Goal: Task Accomplishment & Management: Manage account settings

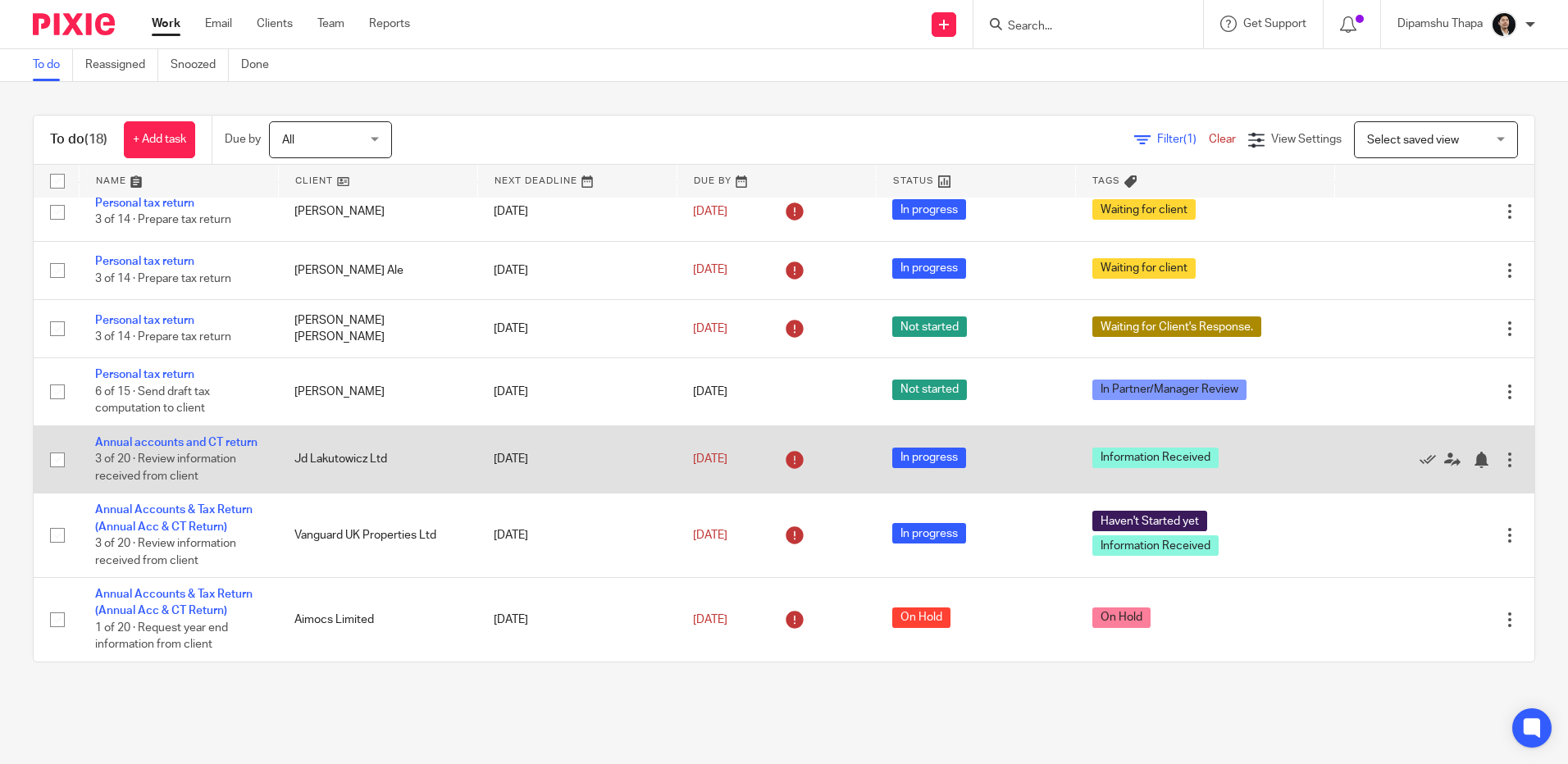
scroll to position [917, 0]
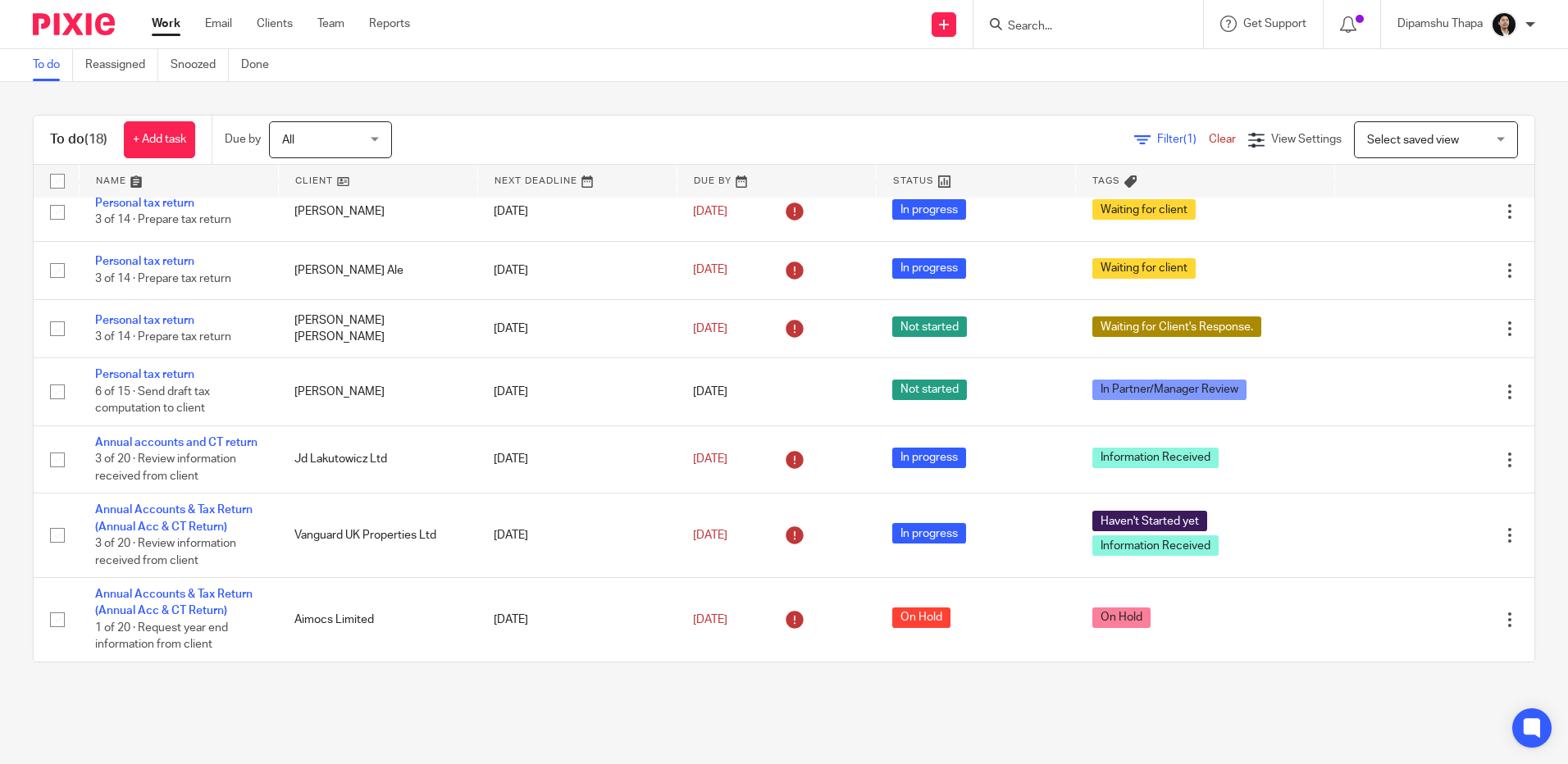
click at [1070, 26] on input "Search" at bounding box center [1079, 27] width 147 height 15
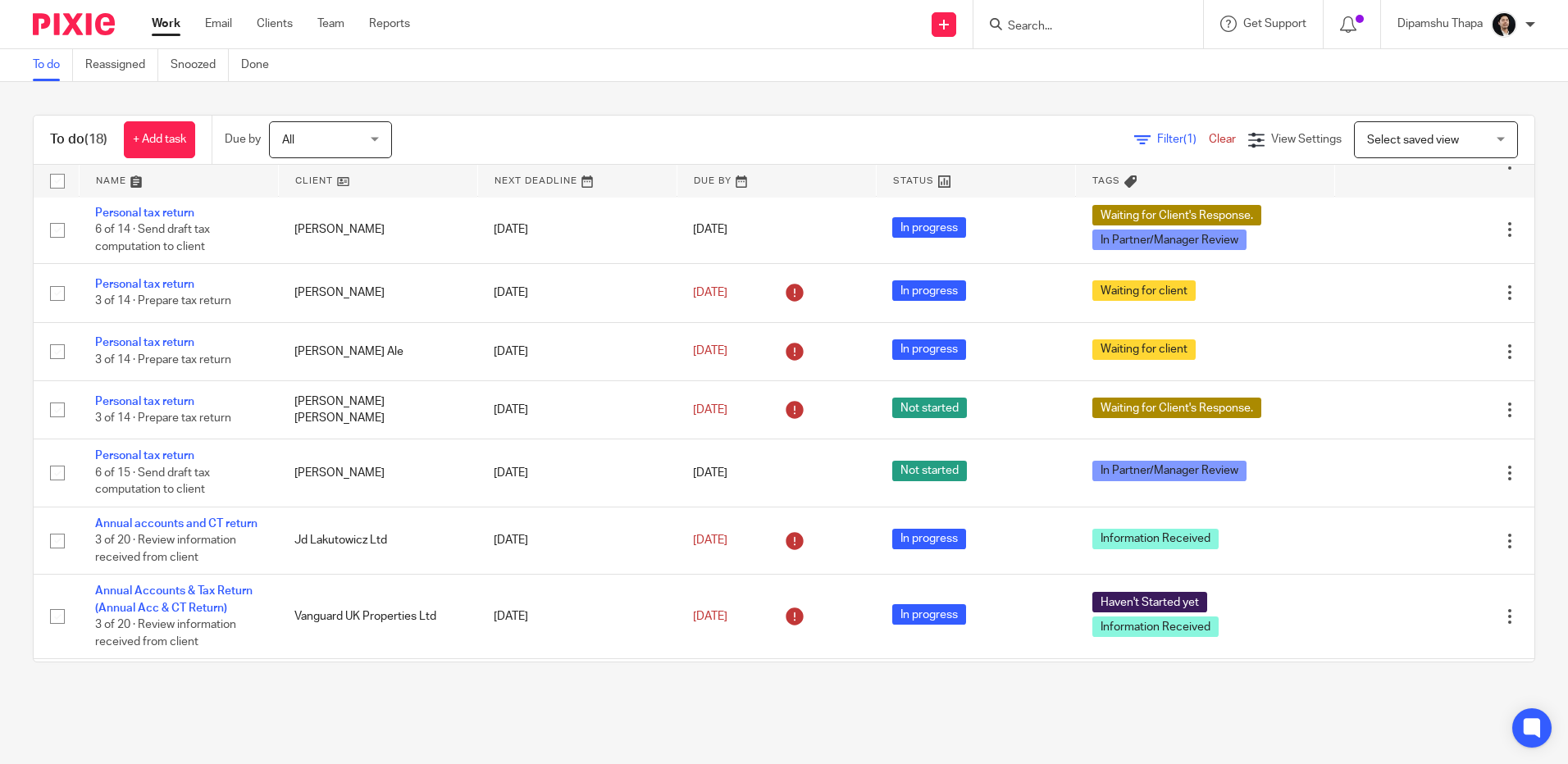
scroll to position [738, 0]
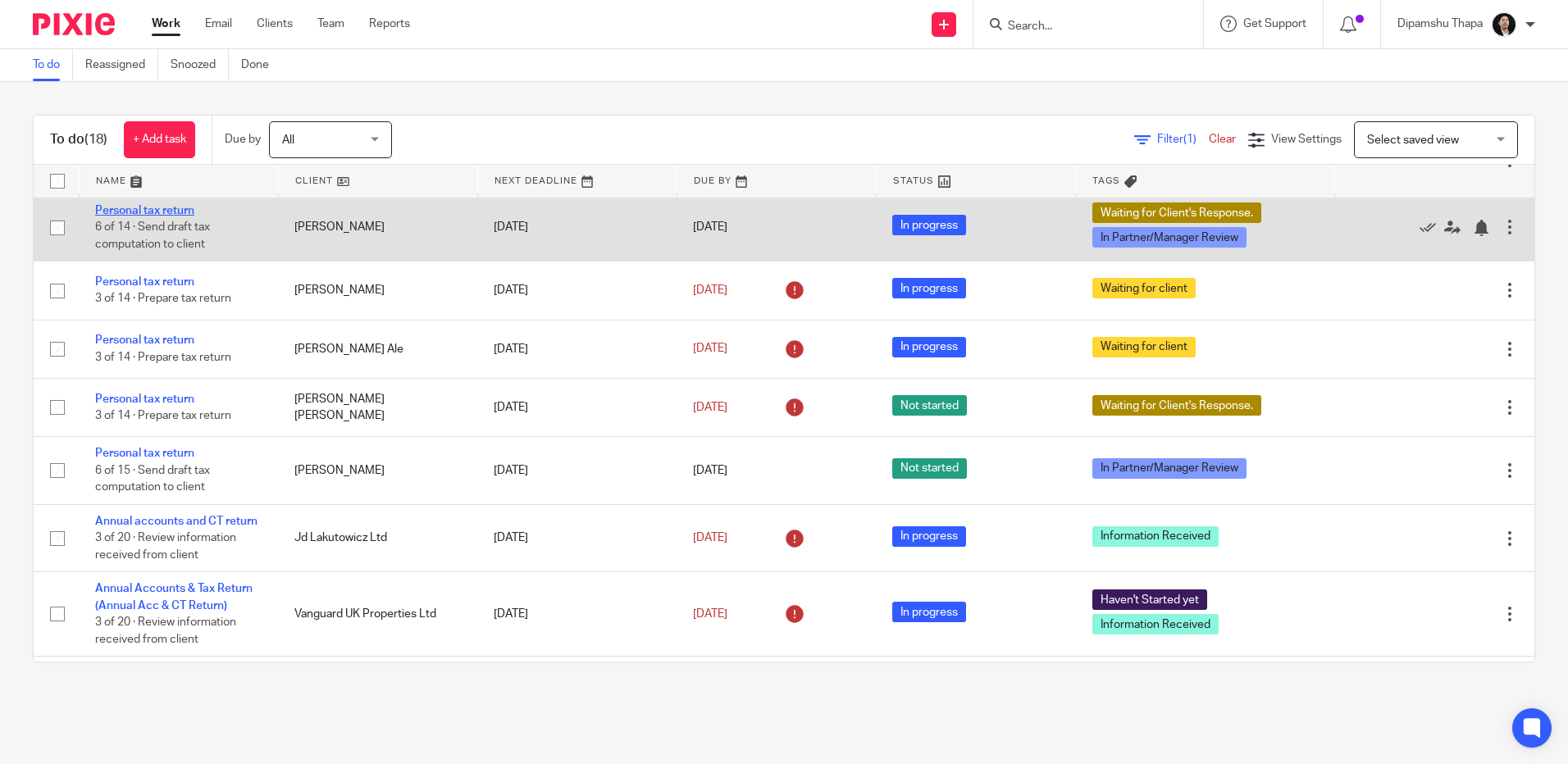
click at [154, 216] on link "Personal tax return" at bounding box center [145, 210] width 99 height 11
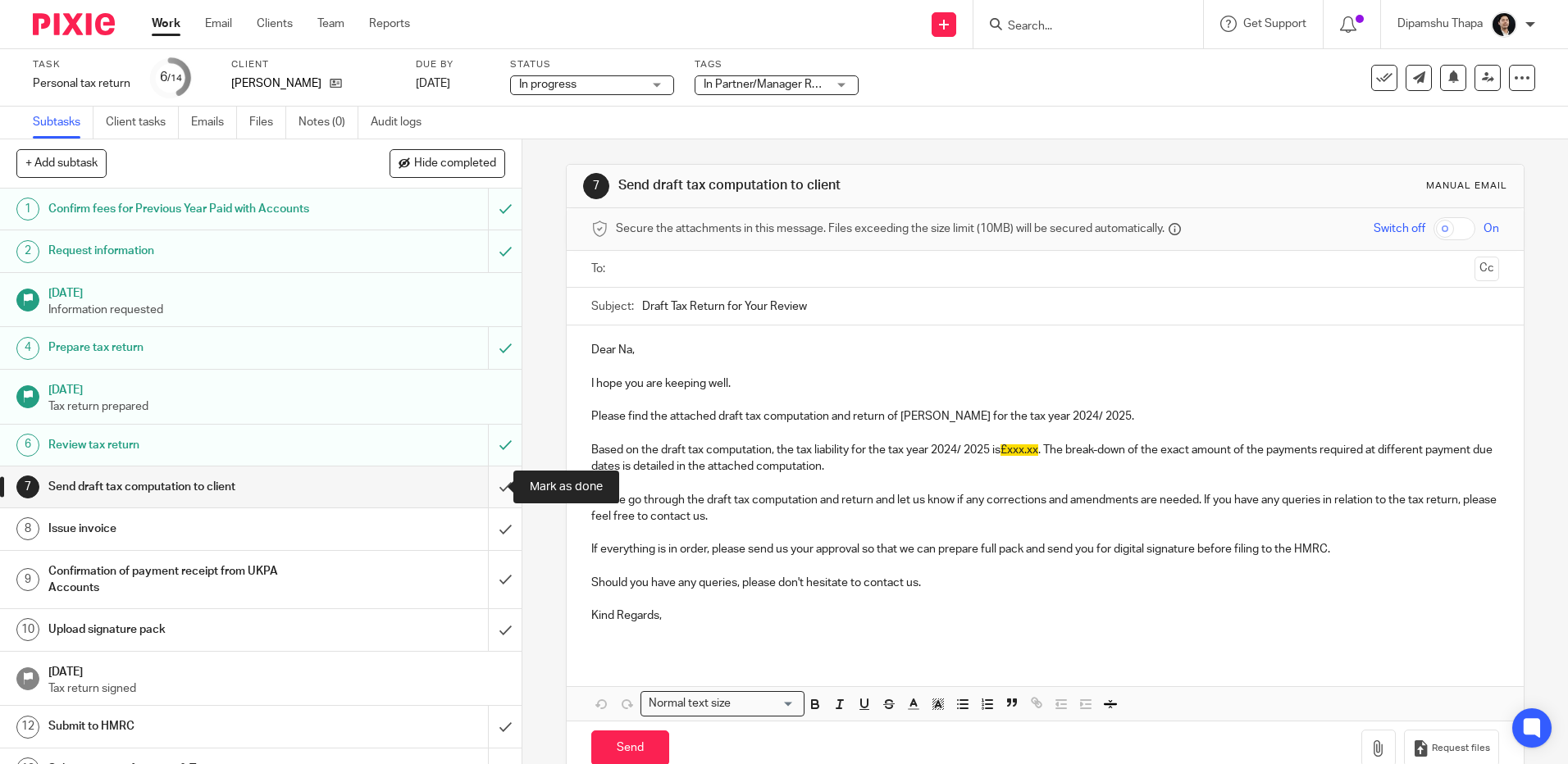
click at [484, 491] on input "submit" at bounding box center [261, 487] width 521 height 41
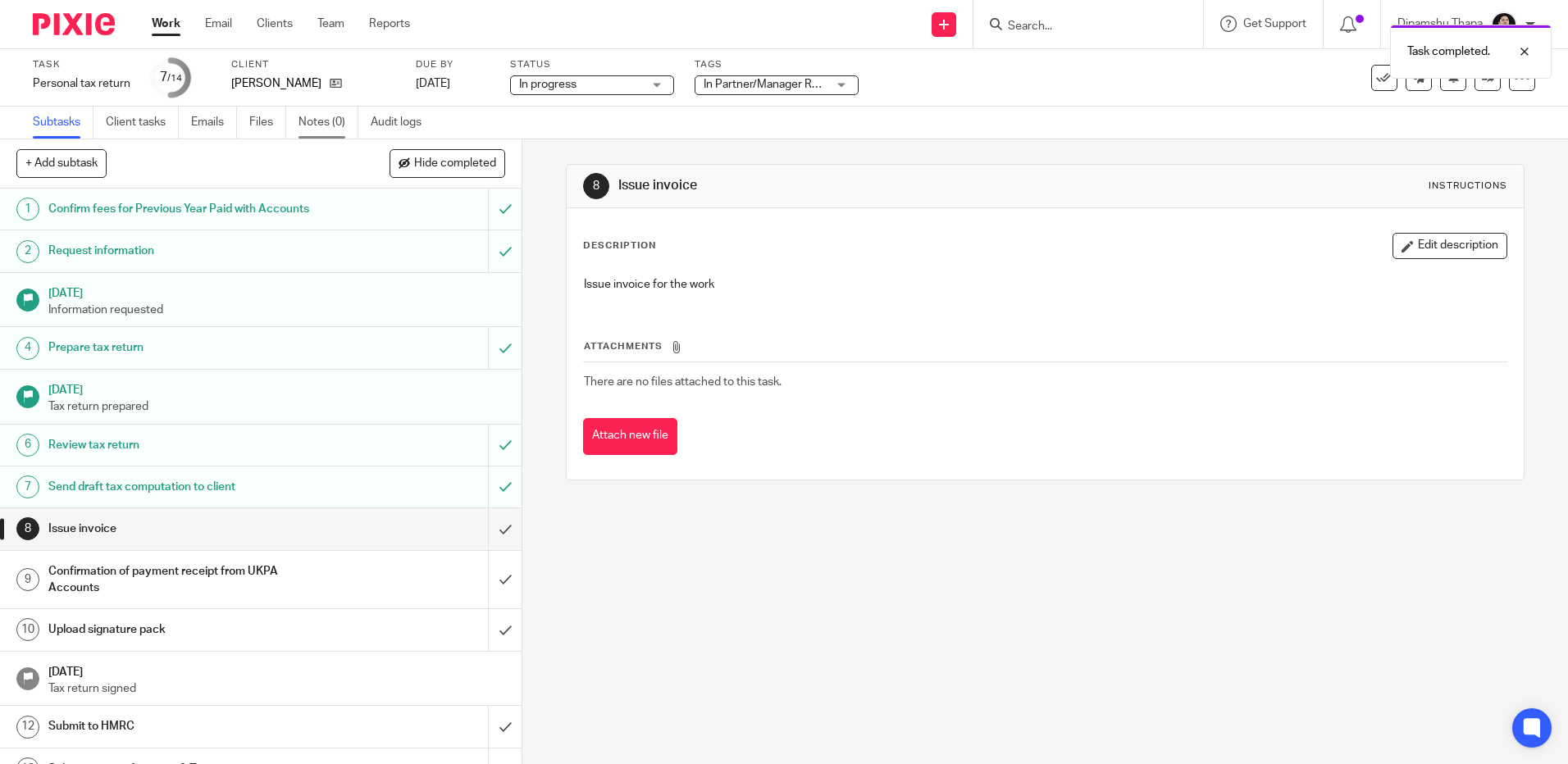
click at [334, 126] on link "Notes (0)" at bounding box center [328, 122] width 60 height 32
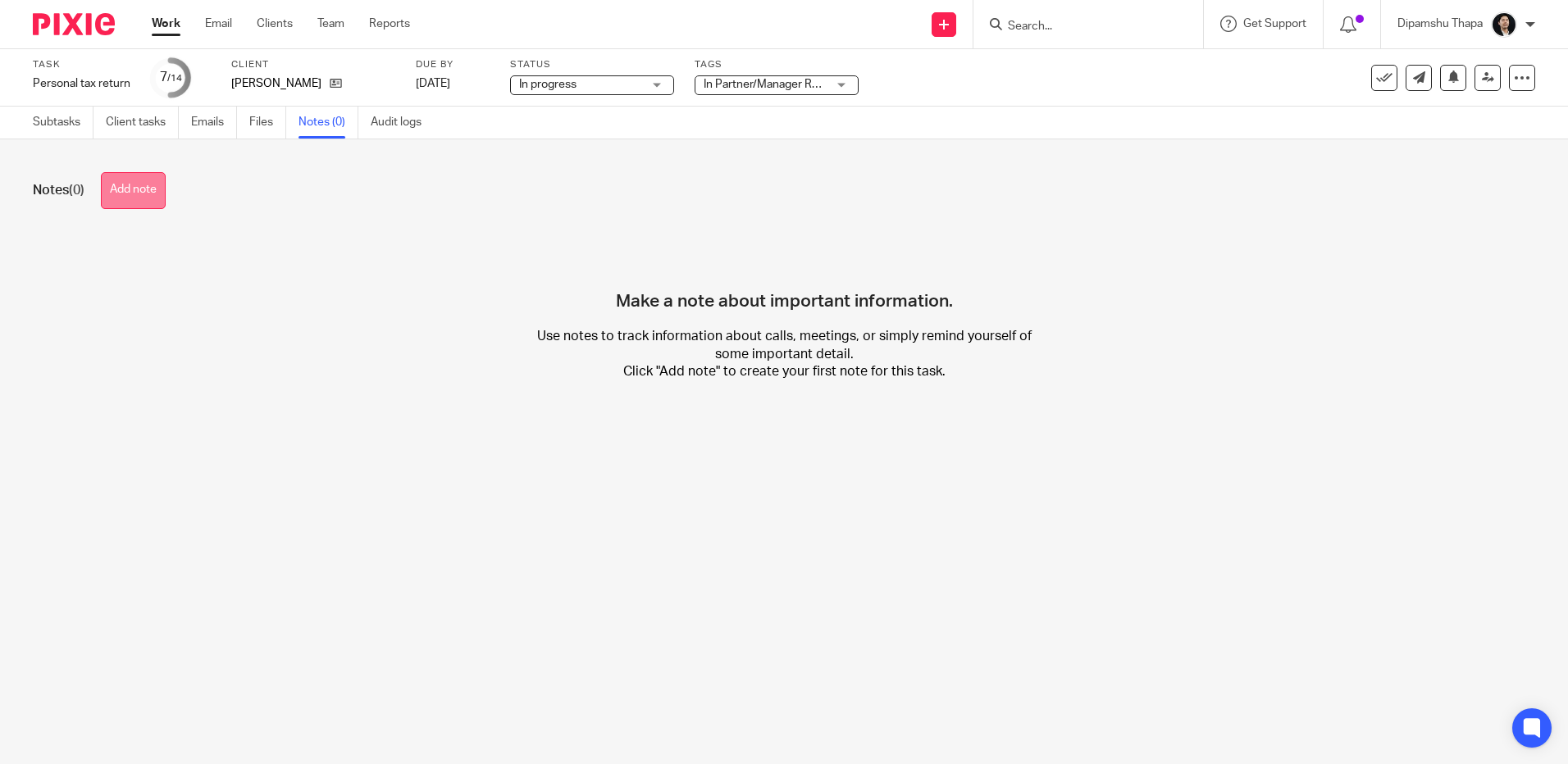
click at [155, 200] on button "Add note" at bounding box center [134, 191] width 65 height 37
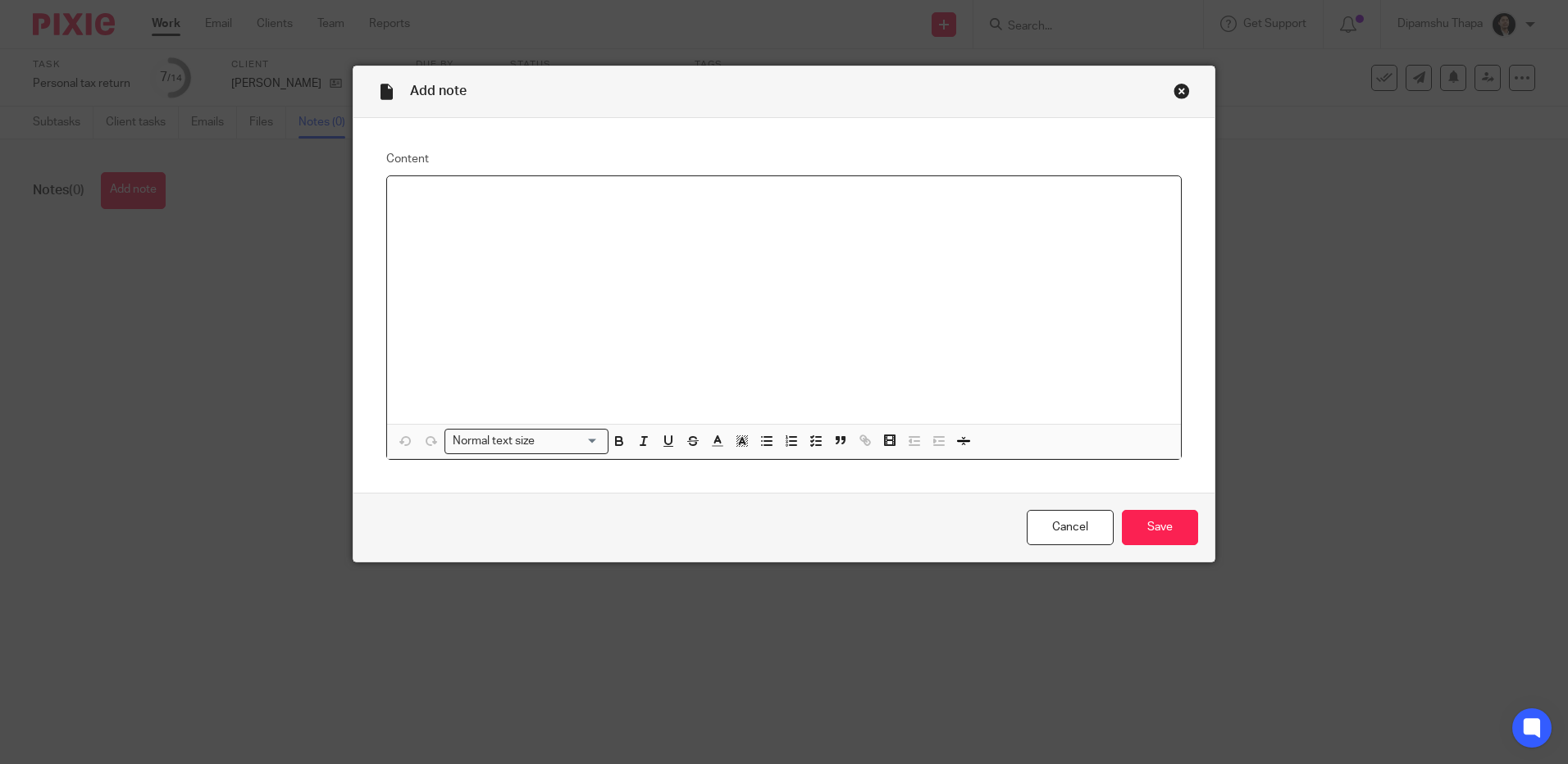
click at [446, 197] on p at bounding box center [784, 197] width 768 height 17
click at [581, 201] on p "Fee for tax return 2025: £250" at bounding box center [784, 197] width 768 height 17
click at [1151, 528] on input "Save" at bounding box center [1160, 528] width 76 height 35
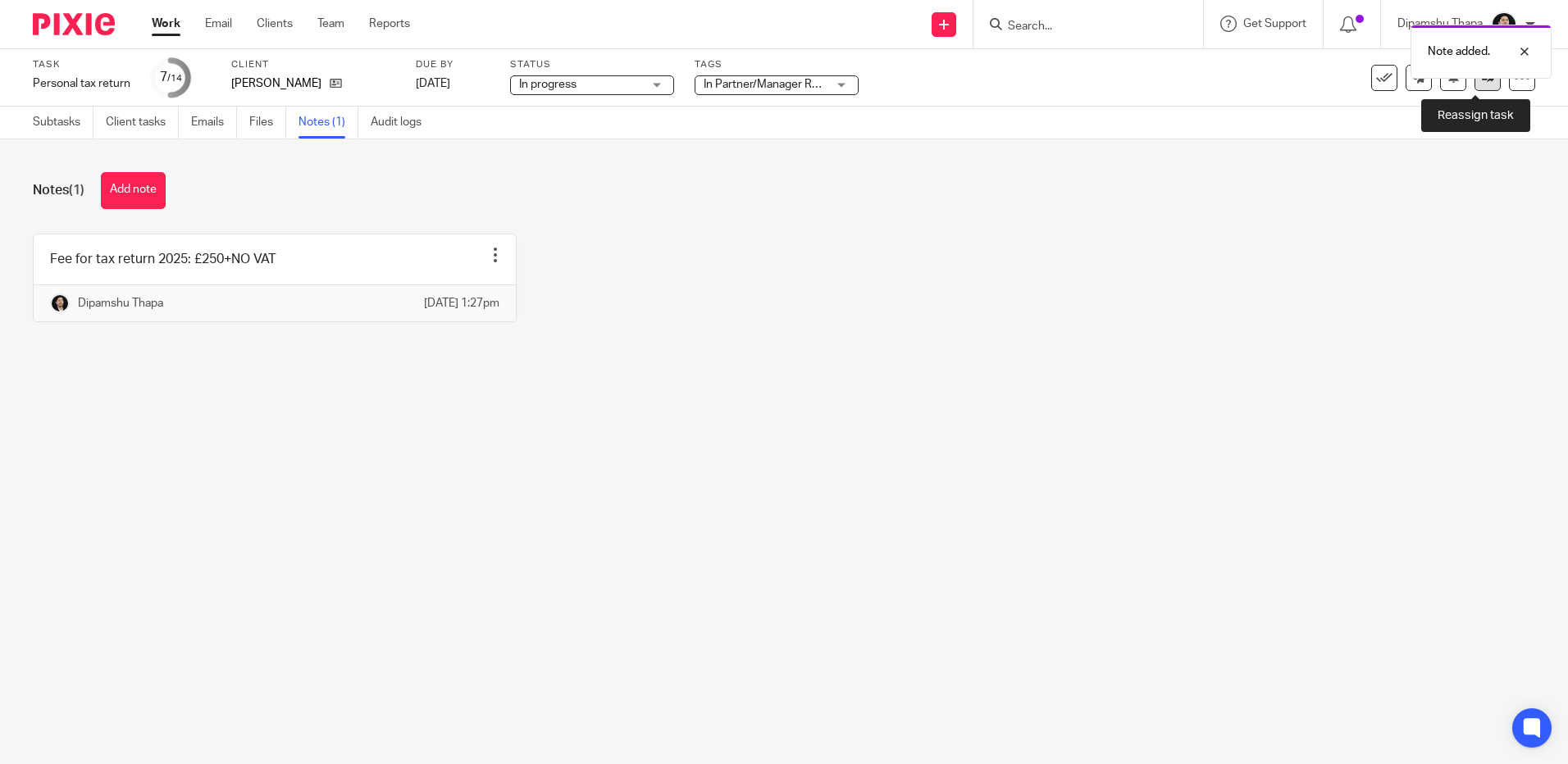
click at [1479, 83] on link at bounding box center [1487, 78] width 26 height 26
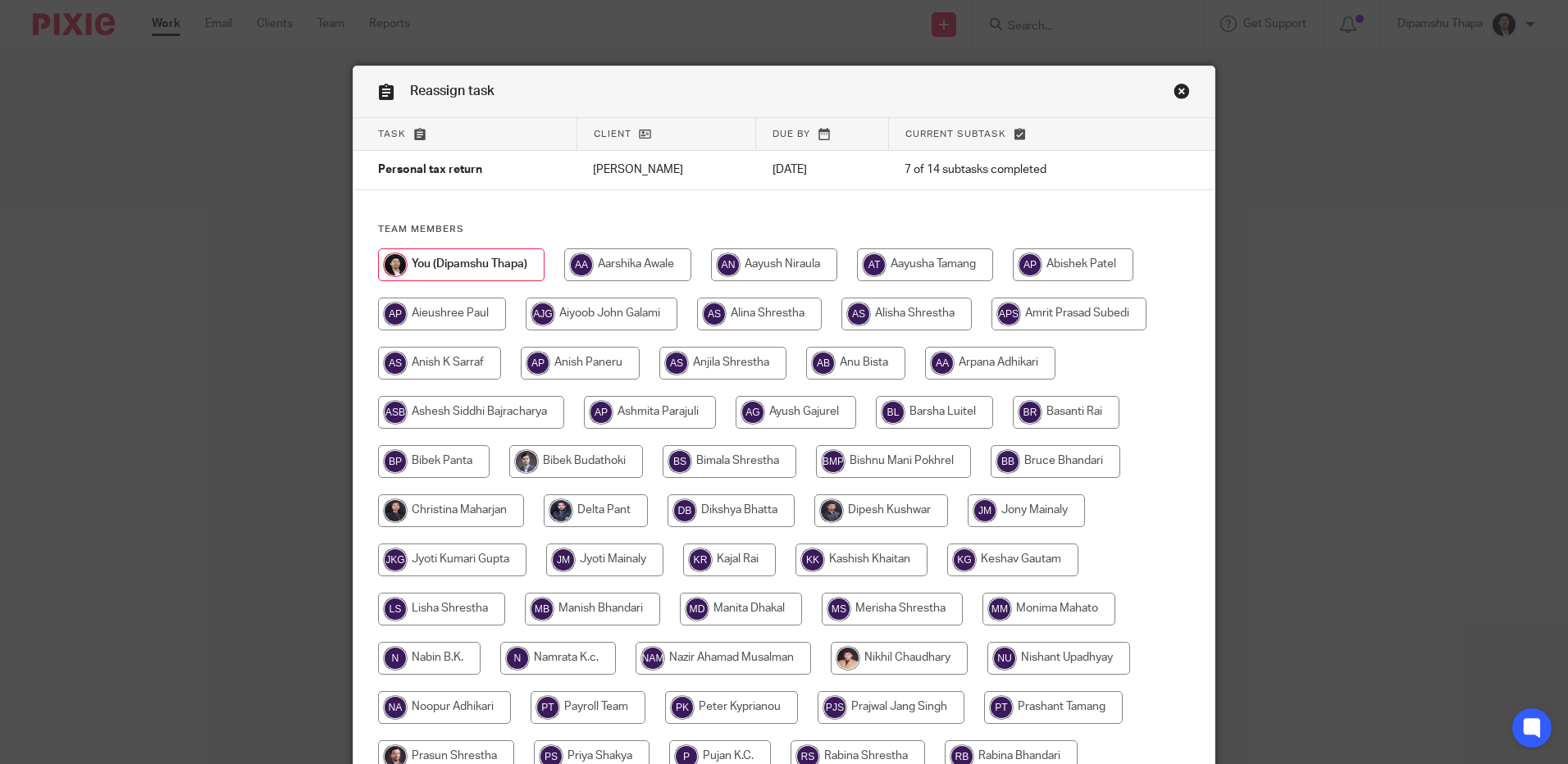
scroll to position [410, 0]
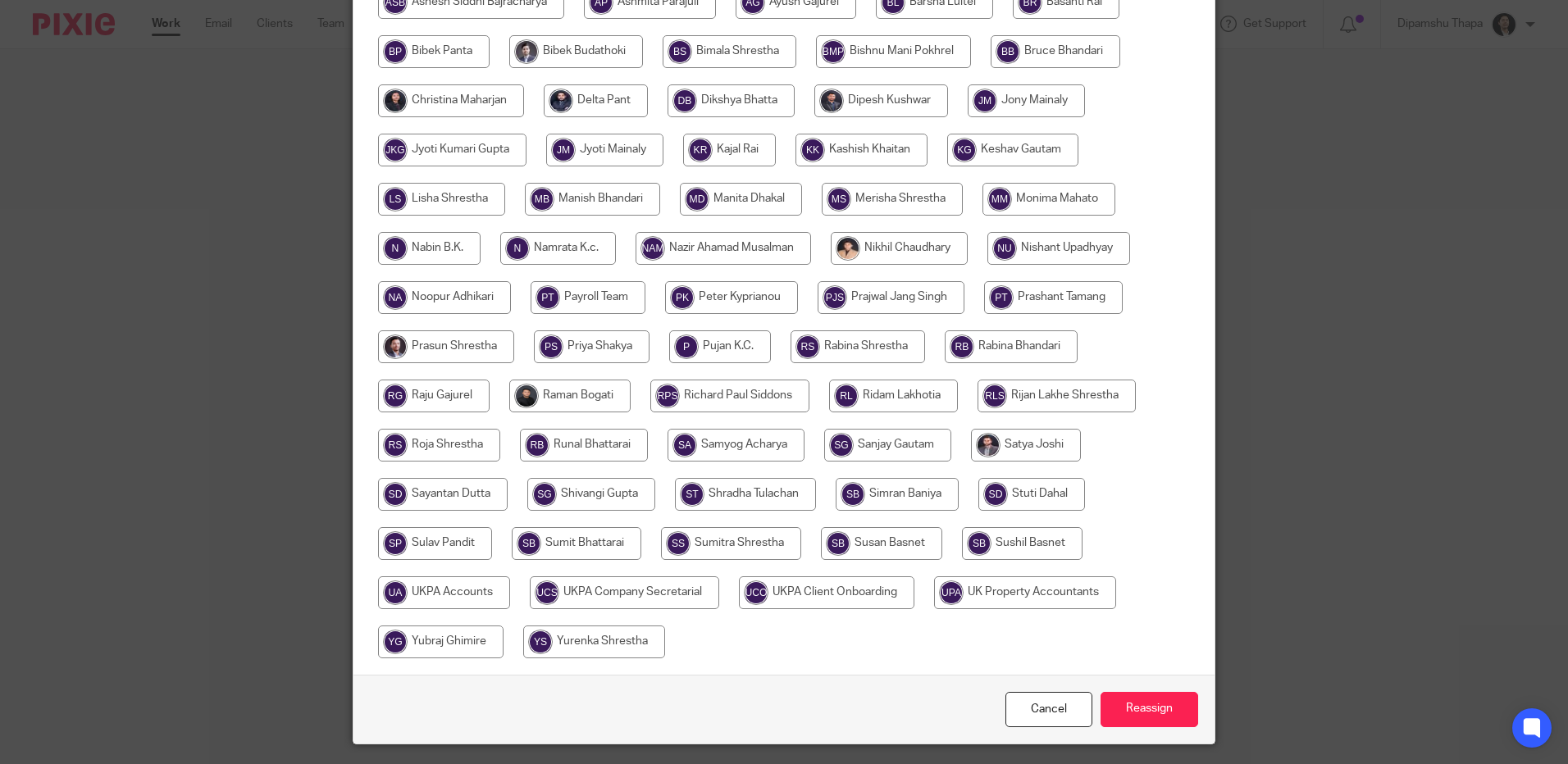
click at [444, 590] on input "radio" at bounding box center [444, 592] width 132 height 32
radio input "true"
click at [1152, 706] on input "Reassign" at bounding box center [1149, 709] width 97 height 35
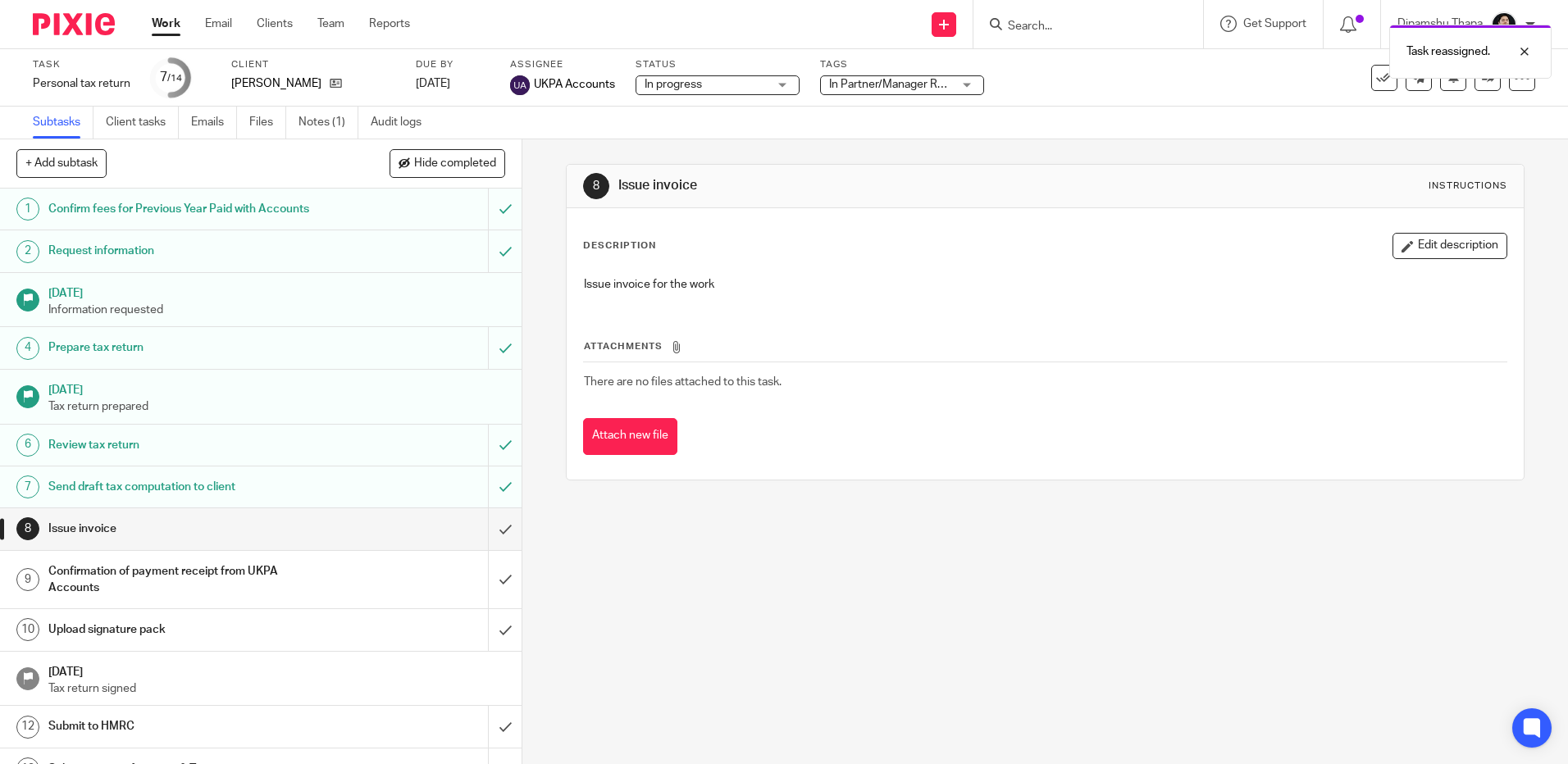
click at [81, 27] on img at bounding box center [73, 24] width 82 height 22
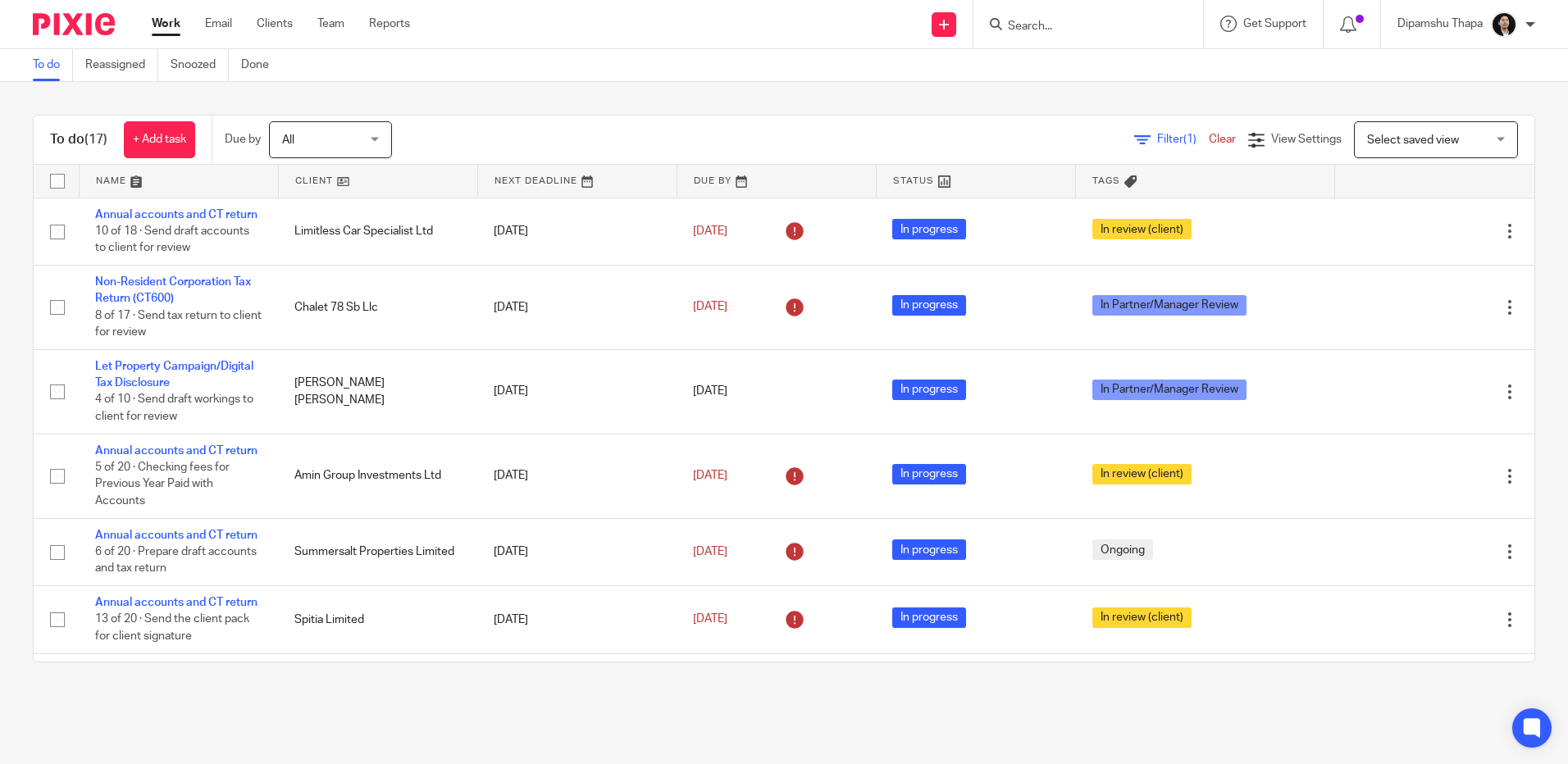
click at [1058, 30] on input "Search" at bounding box center [1079, 27] width 147 height 15
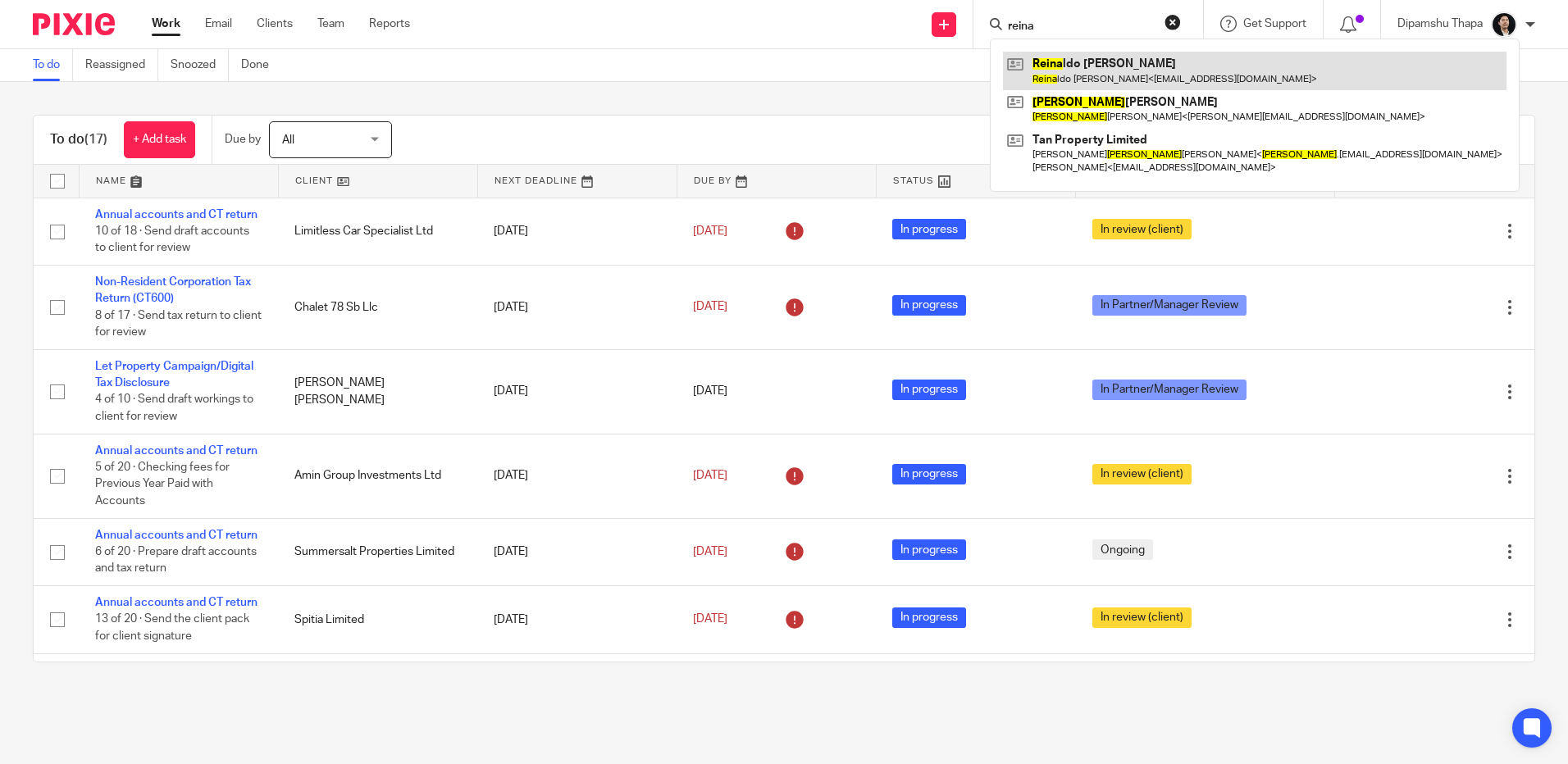
type input "reina"
click at [1090, 88] on link at bounding box center [1255, 70] width 504 height 38
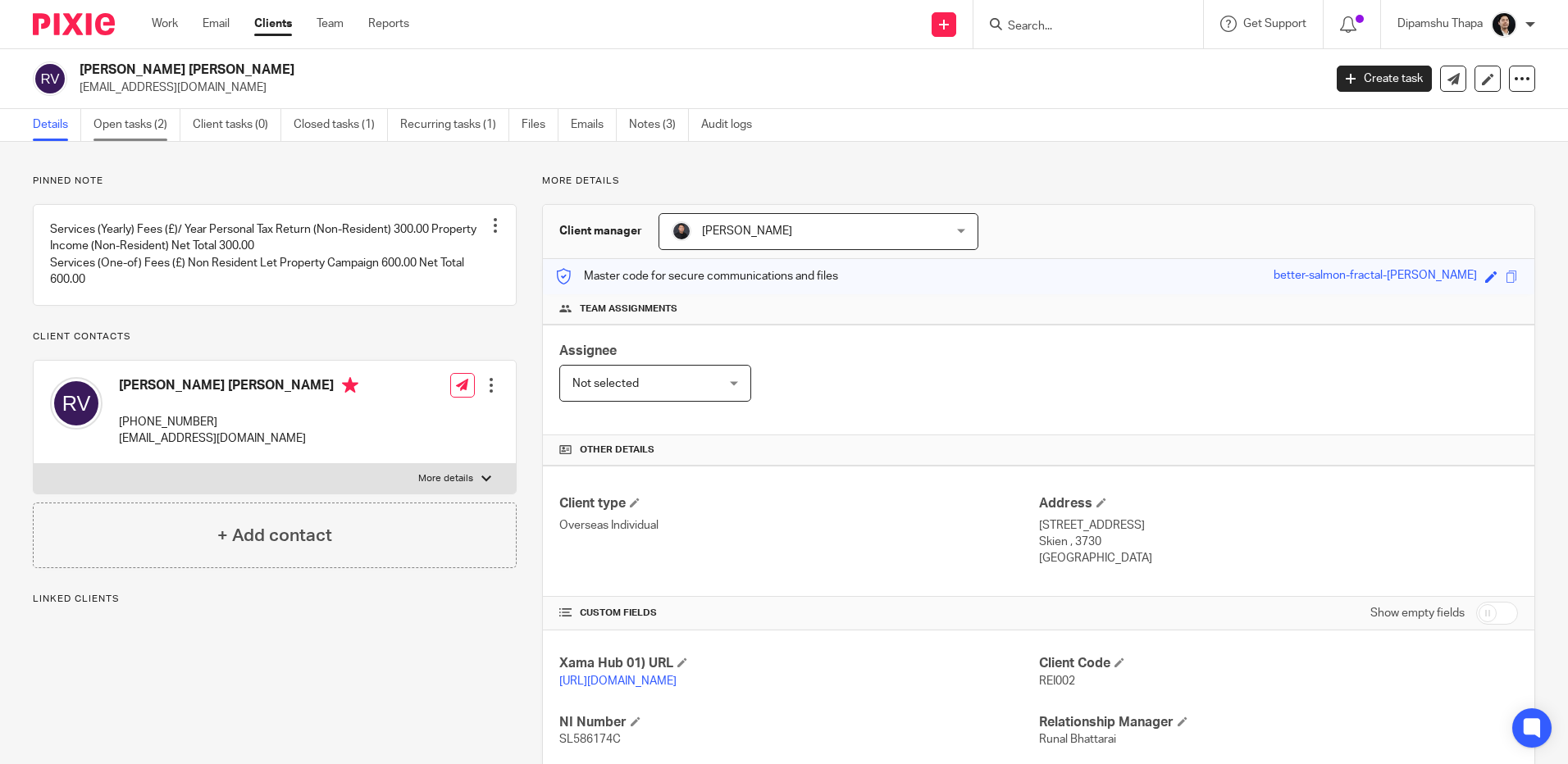
click at [119, 119] on link "Open tasks (2)" at bounding box center [137, 125] width 87 height 32
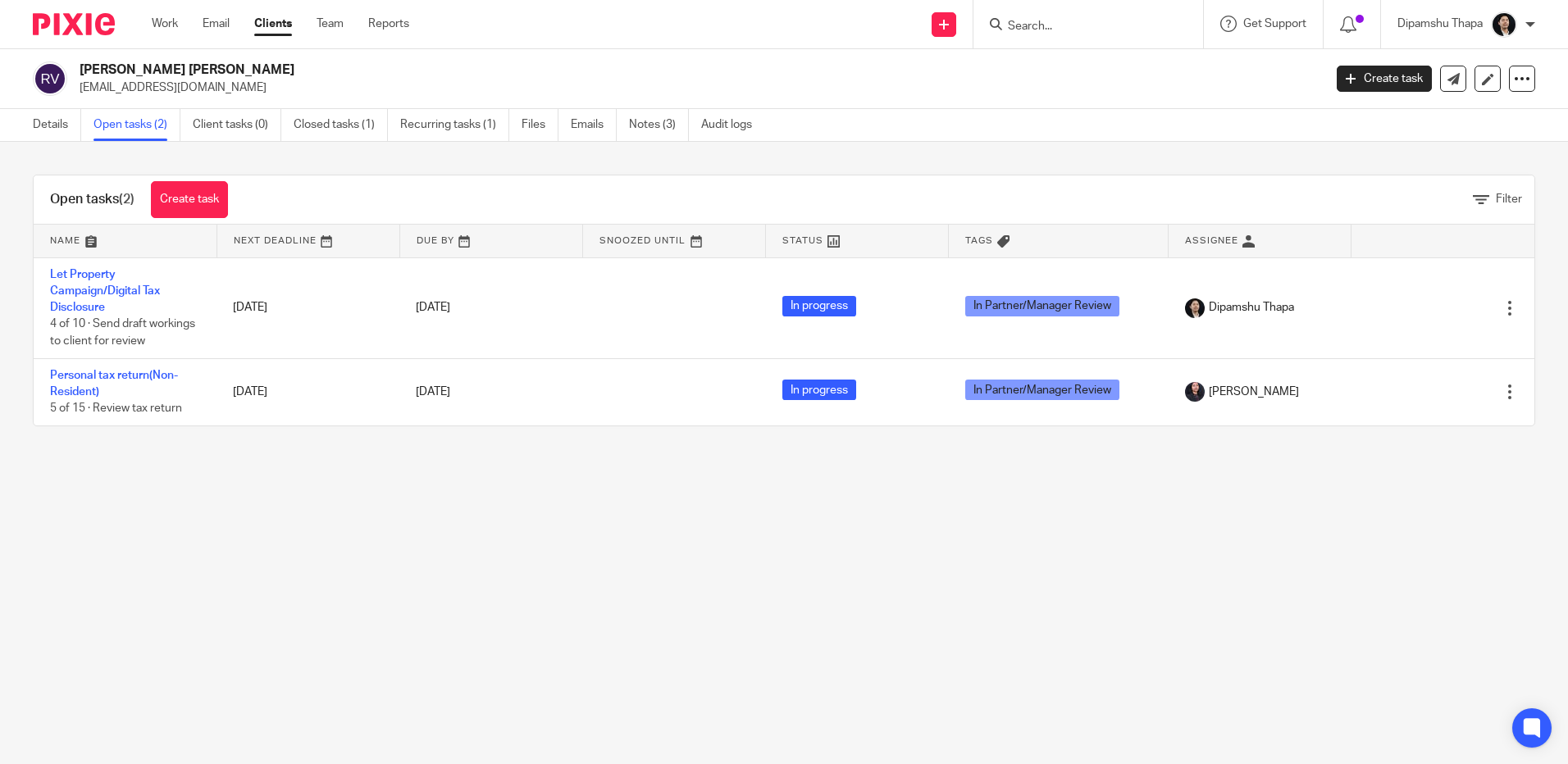
click at [68, 29] on img at bounding box center [73, 24] width 82 height 22
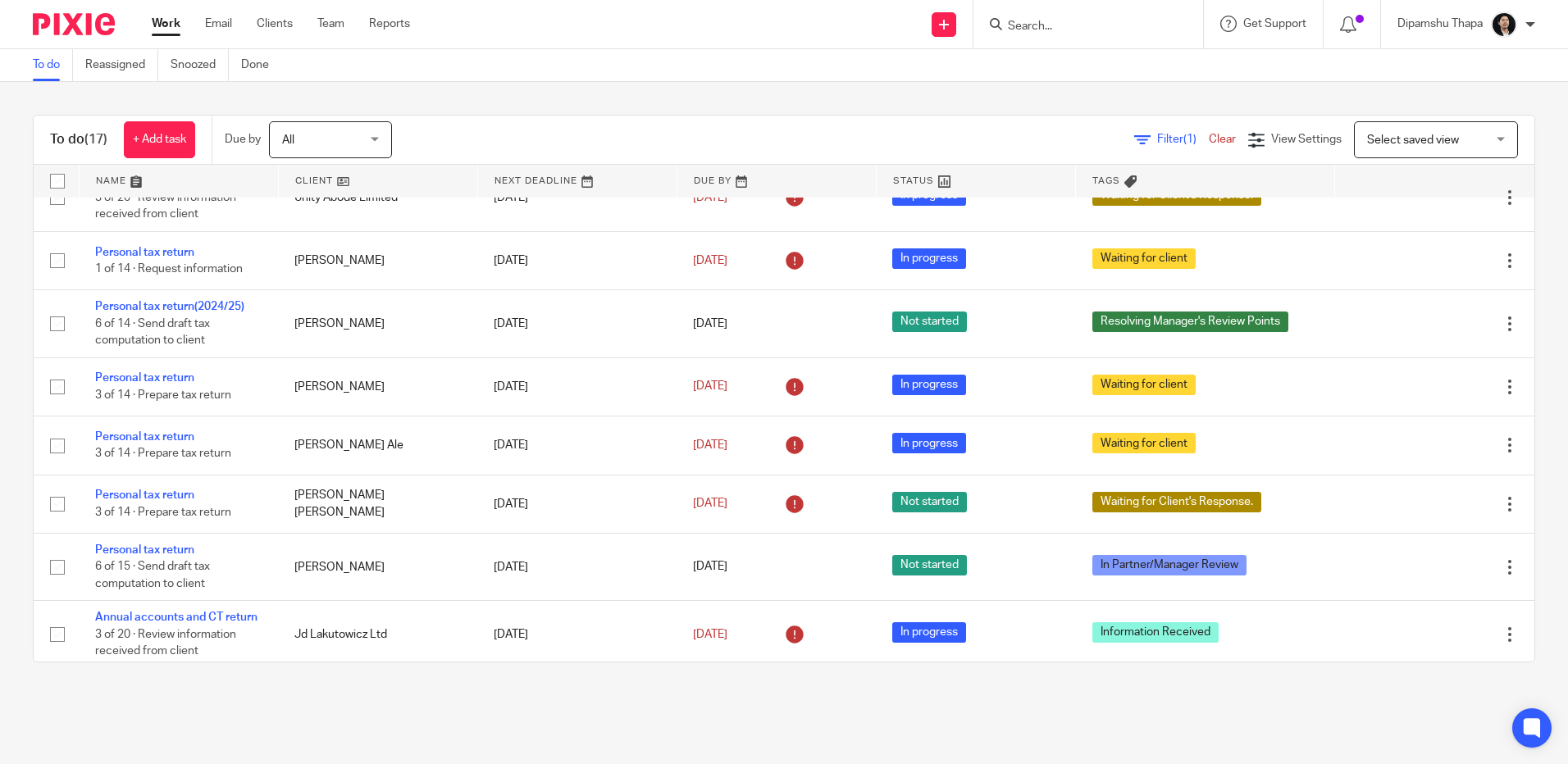
scroll to position [820, 0]
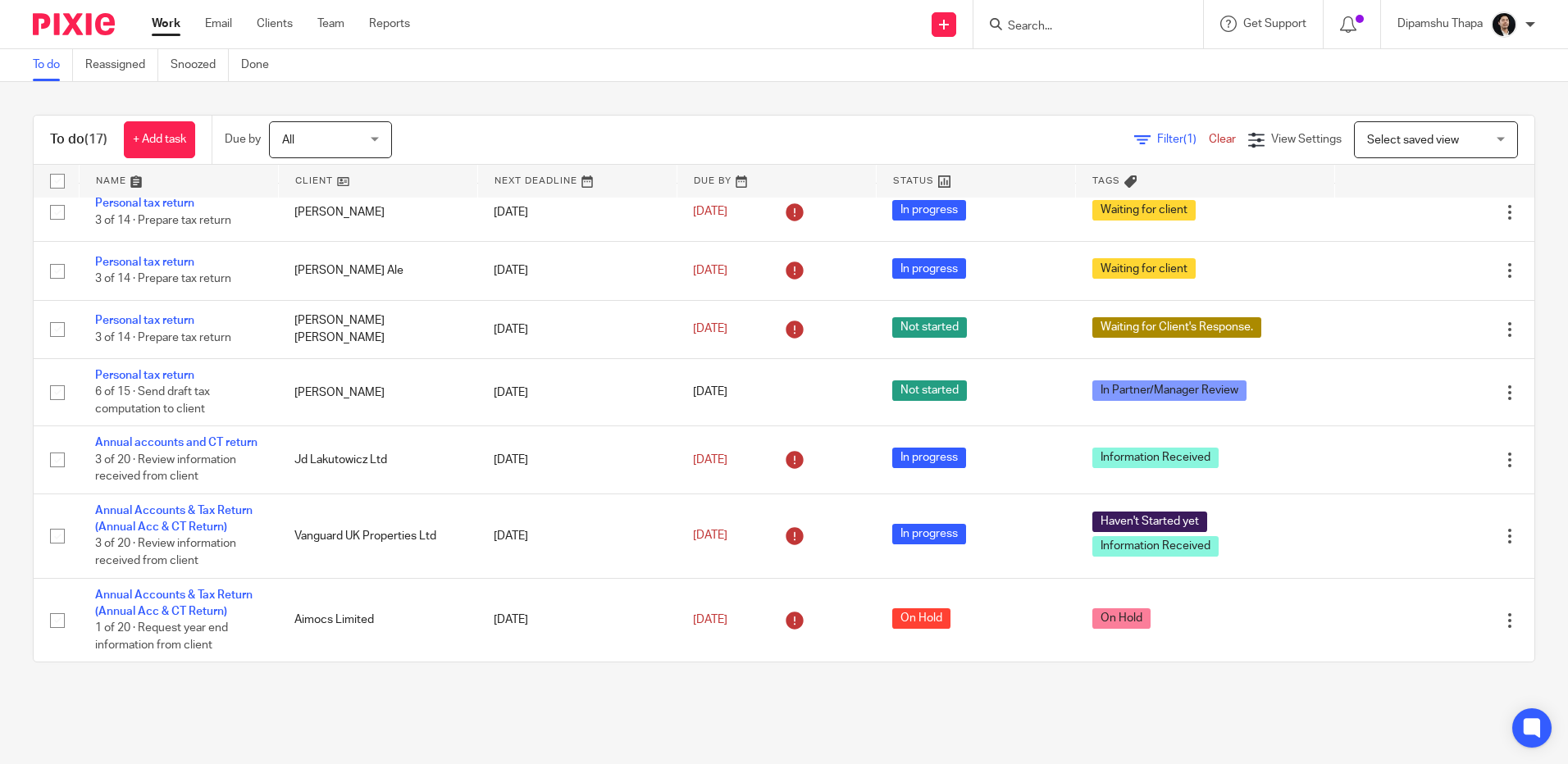
click at [1031, 41] on div at bounding box center [1089, 24] width 230 height 48
click at [1039, 29] on input "Search" at bounding box center [1079, 27] width 147 height 15
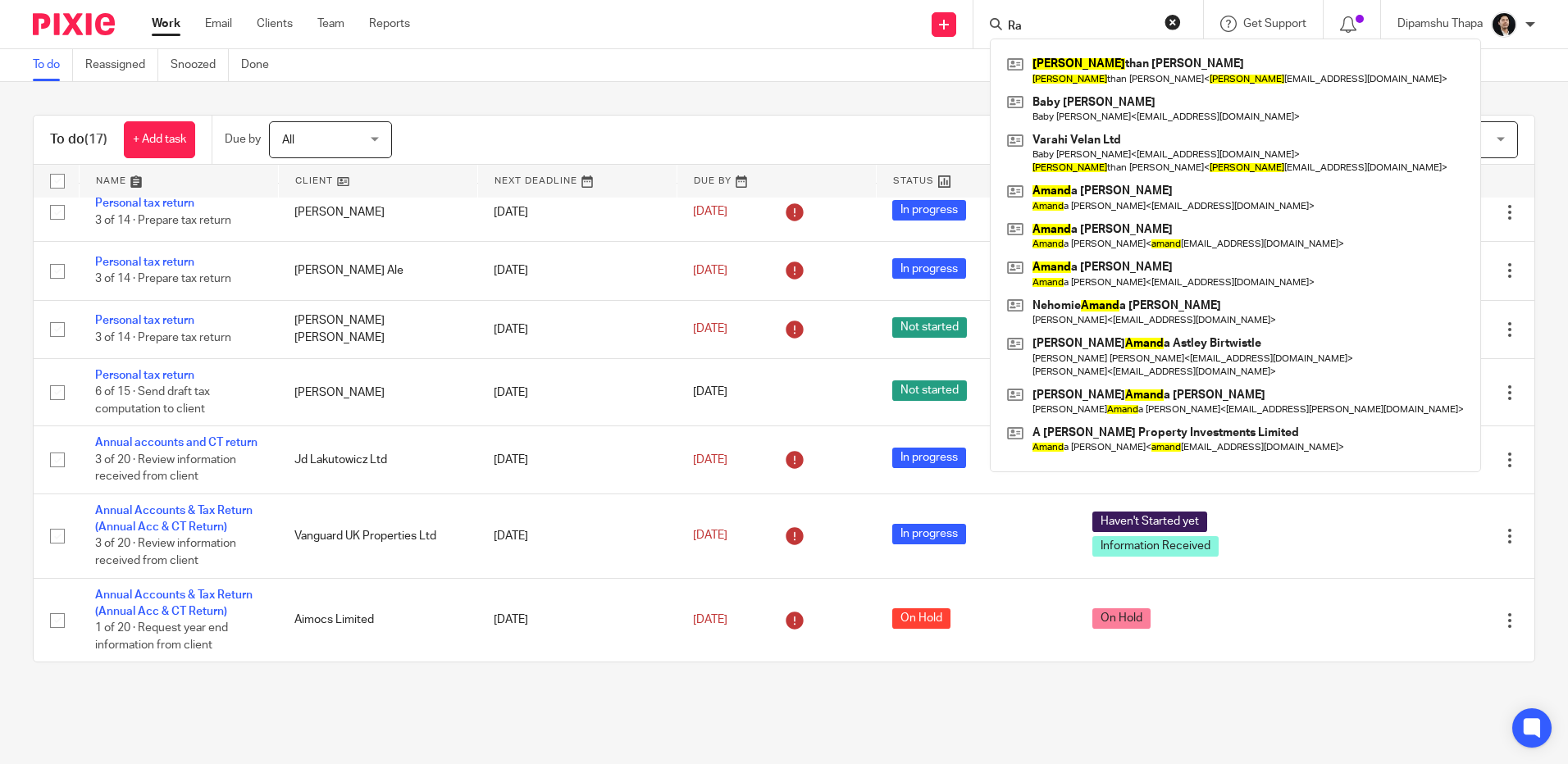
type input "R"
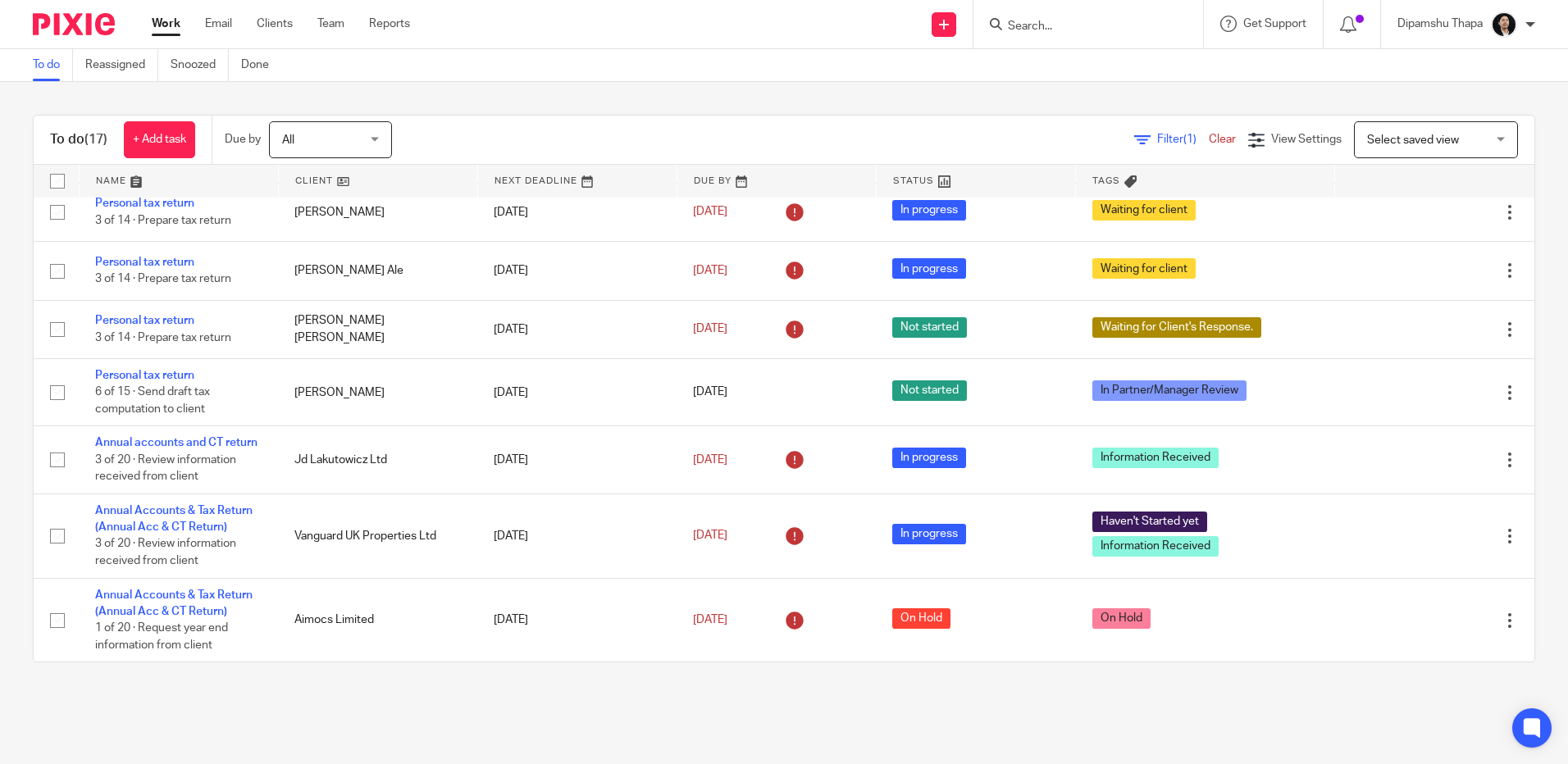
scroll to position [848, 0]
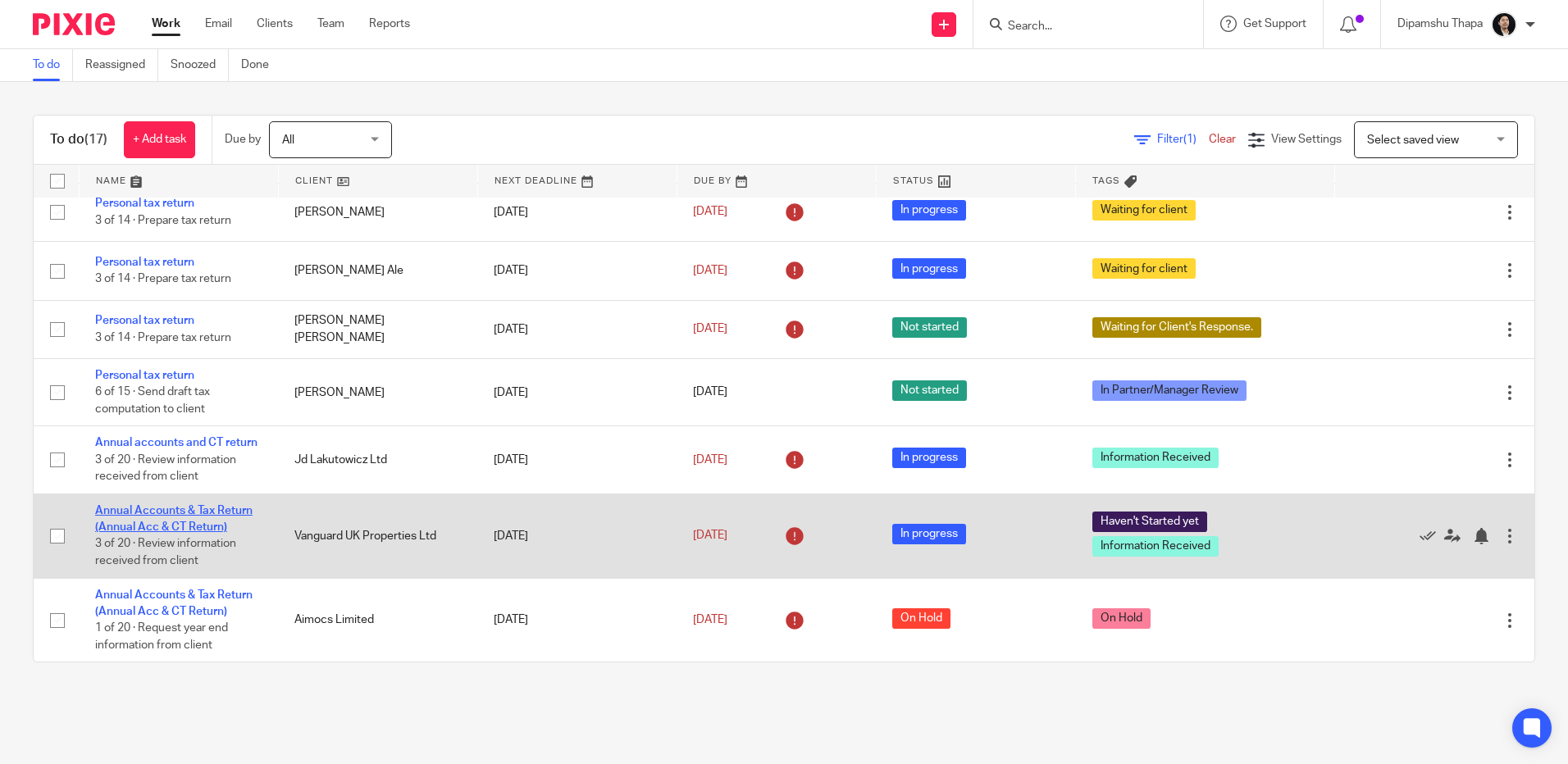
click at [214, 512] on link "Annual Accounts & Tax Return (Annual Acc & CT Return)" at bounding box center [174, 519] width 158 height 28
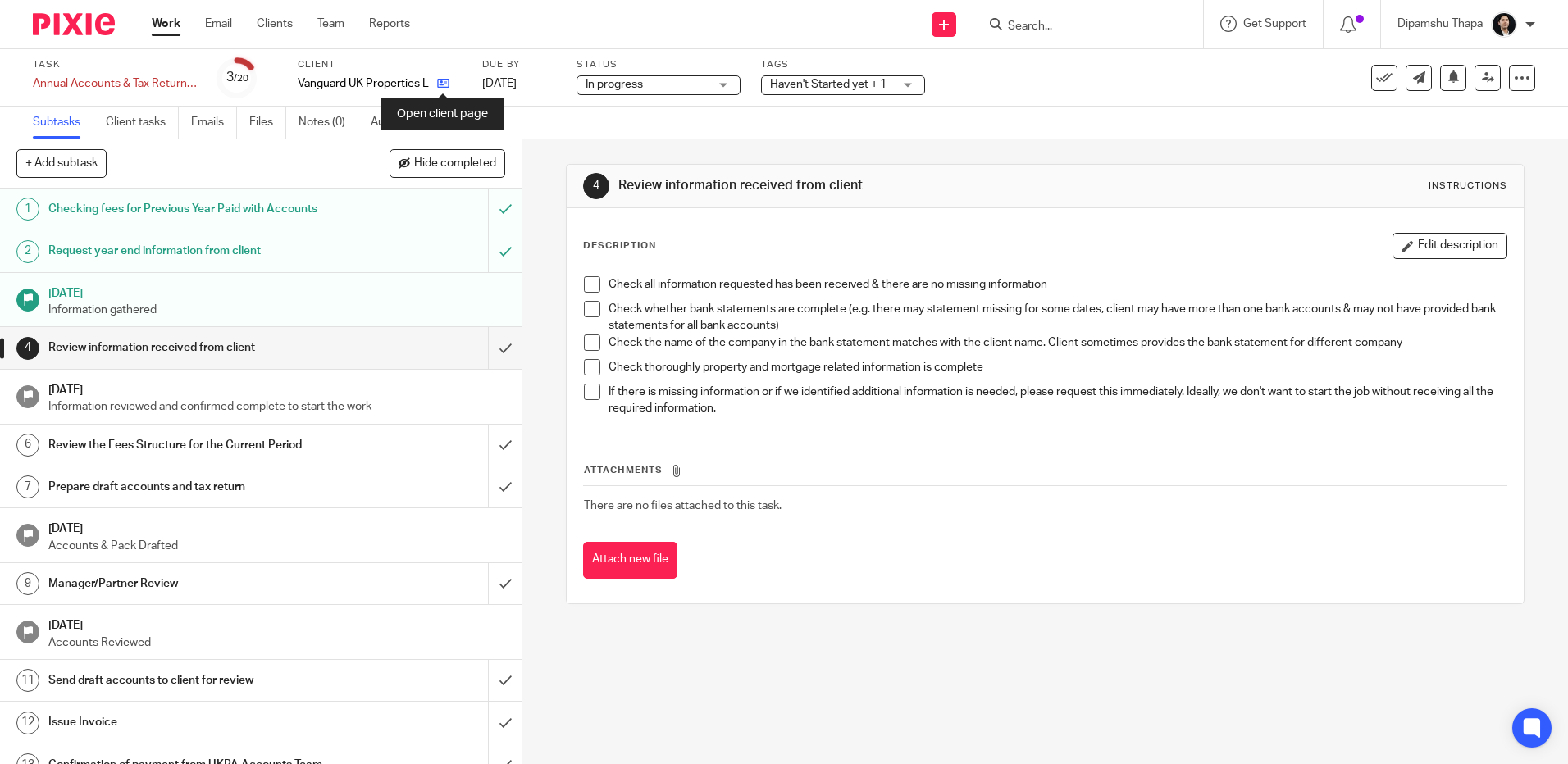
click at [443, 89] on icon at bounding box center [442, 83] width 12 height 12
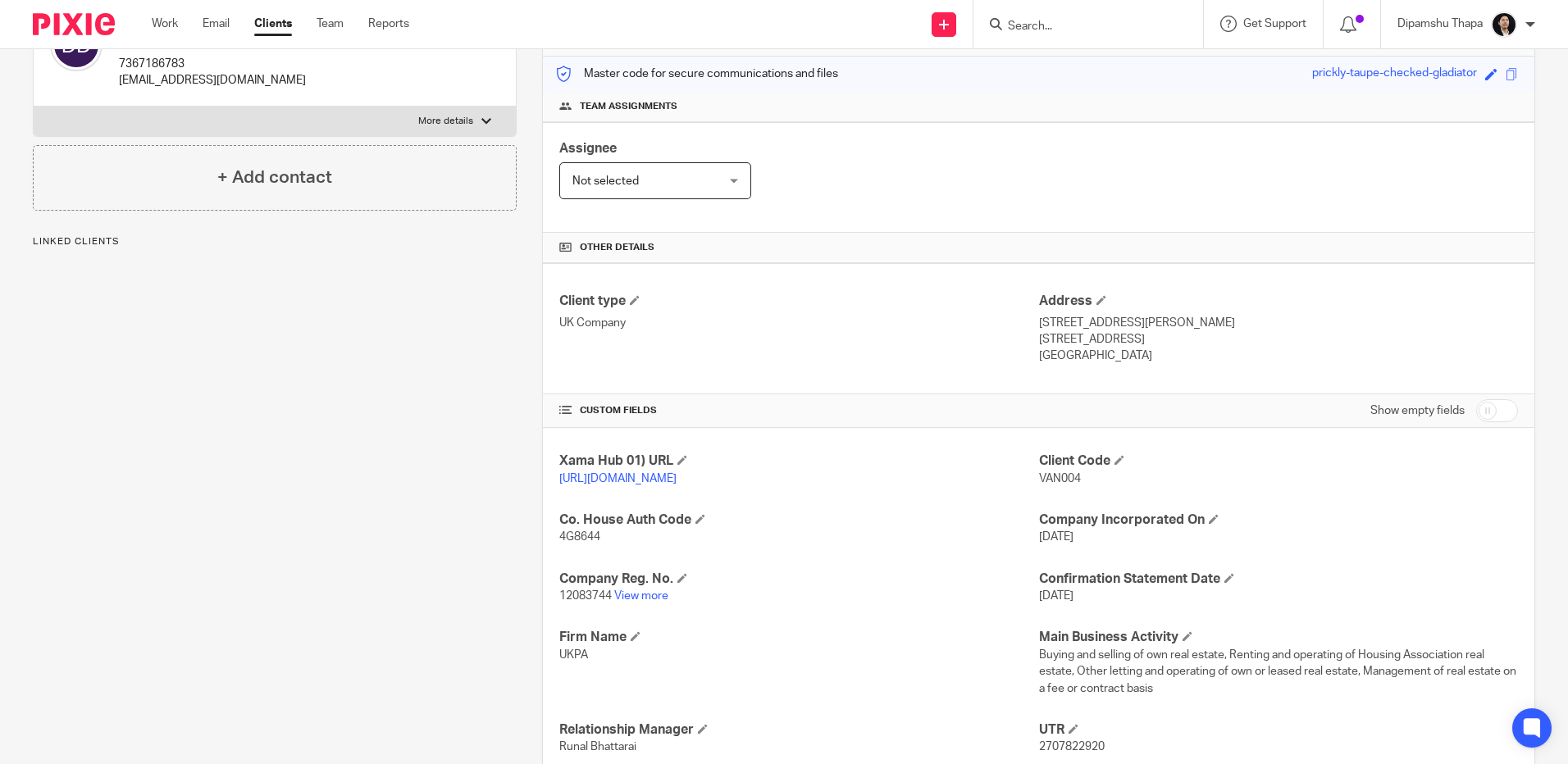
scroll to position [246, 0]
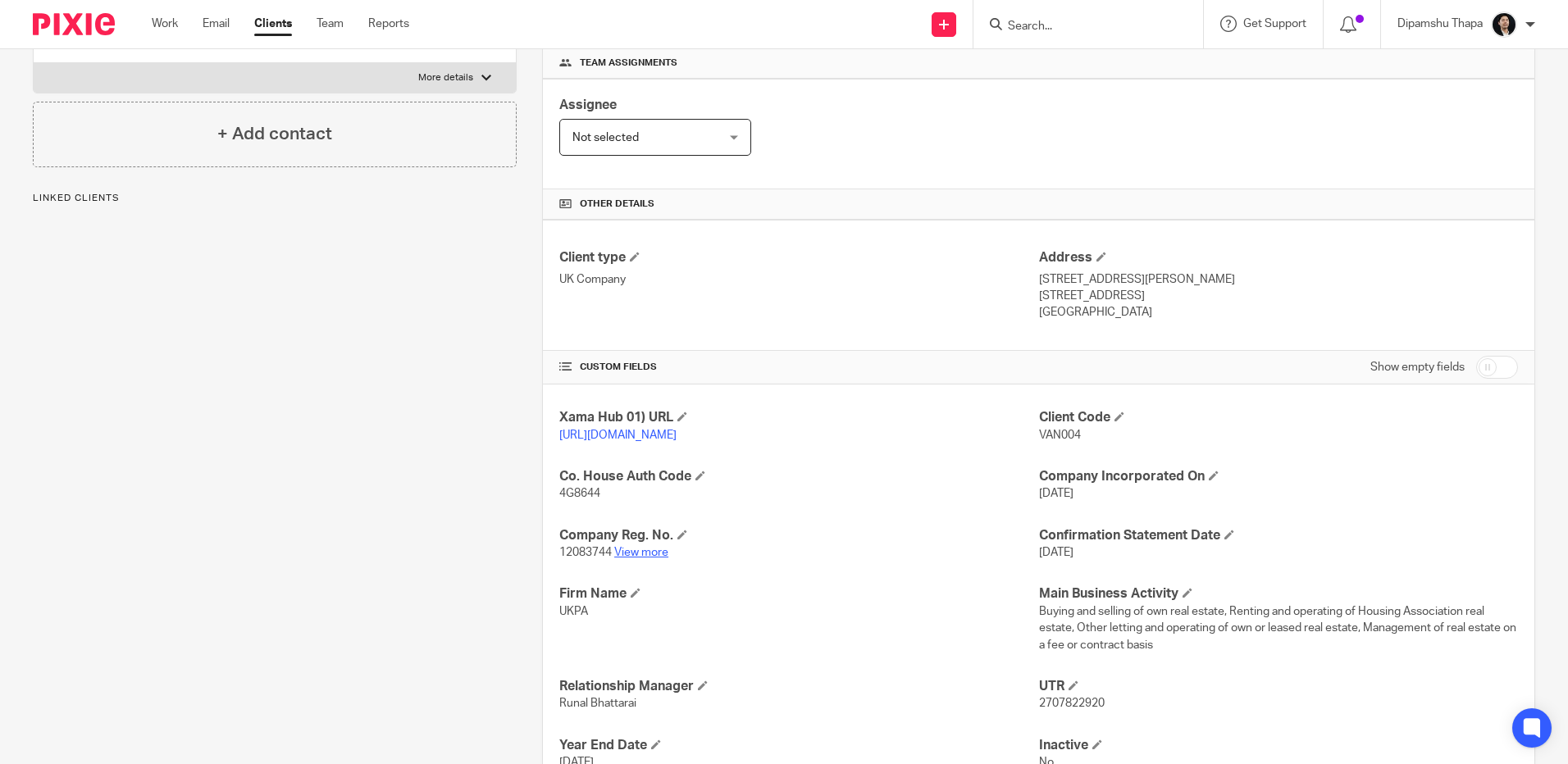
click at [649, 558] on link "View more" at bounding box center [641, 553] width 54 height 11
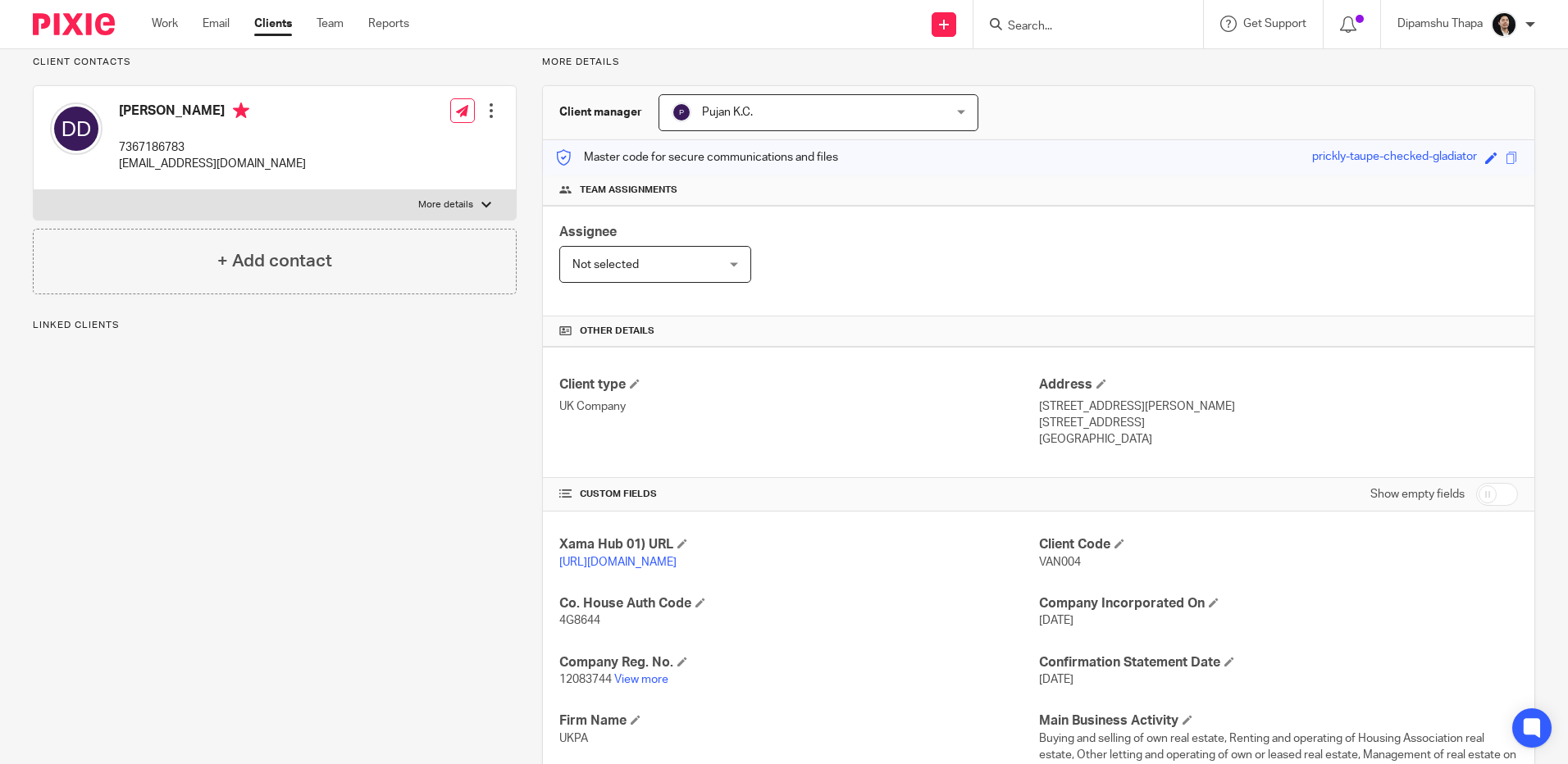
scroll to position [0, 0]
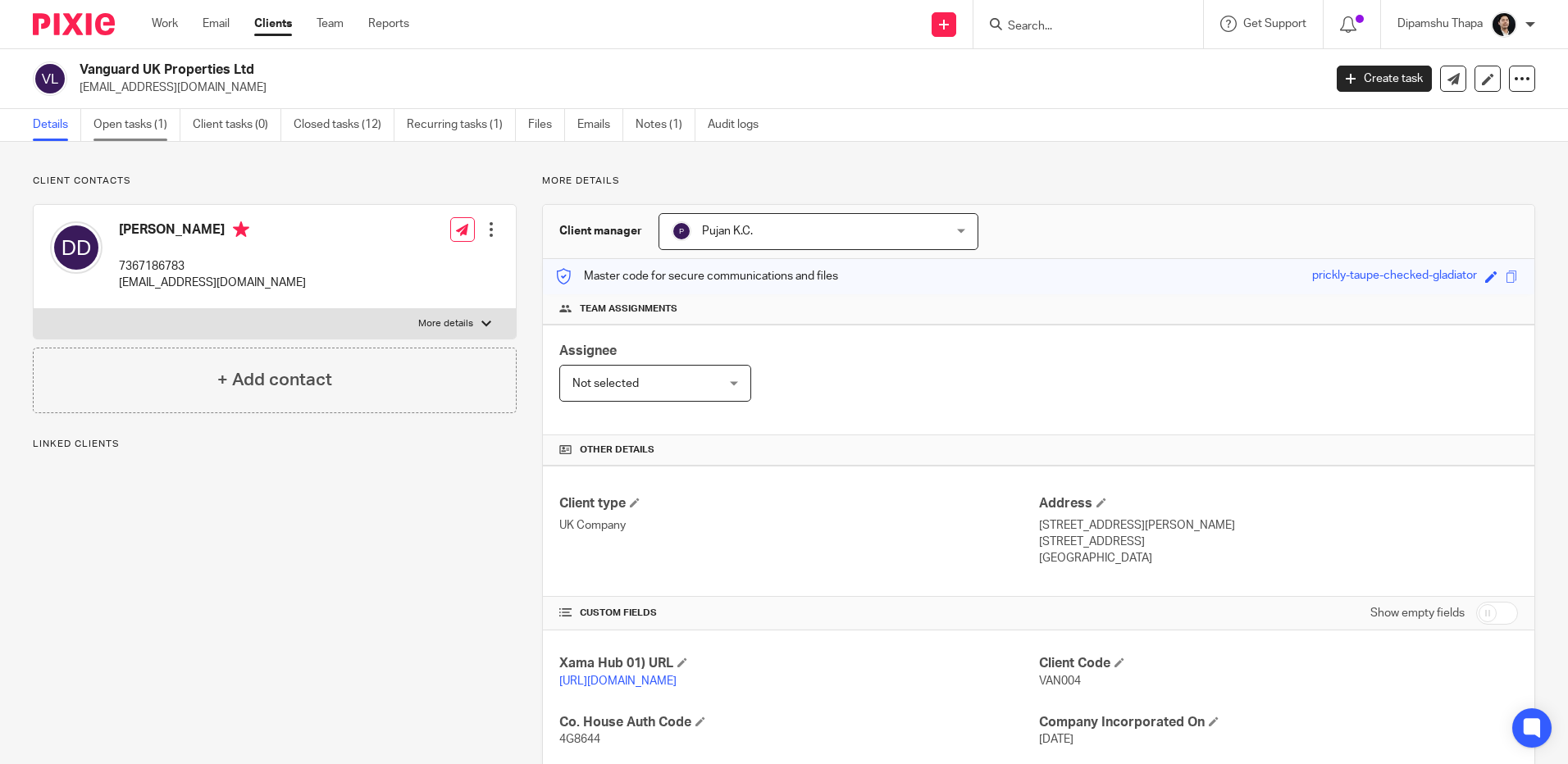
click at [146, 119] on link "Open tasks (1)" at bounding box center [137, 125] width 87 height 32
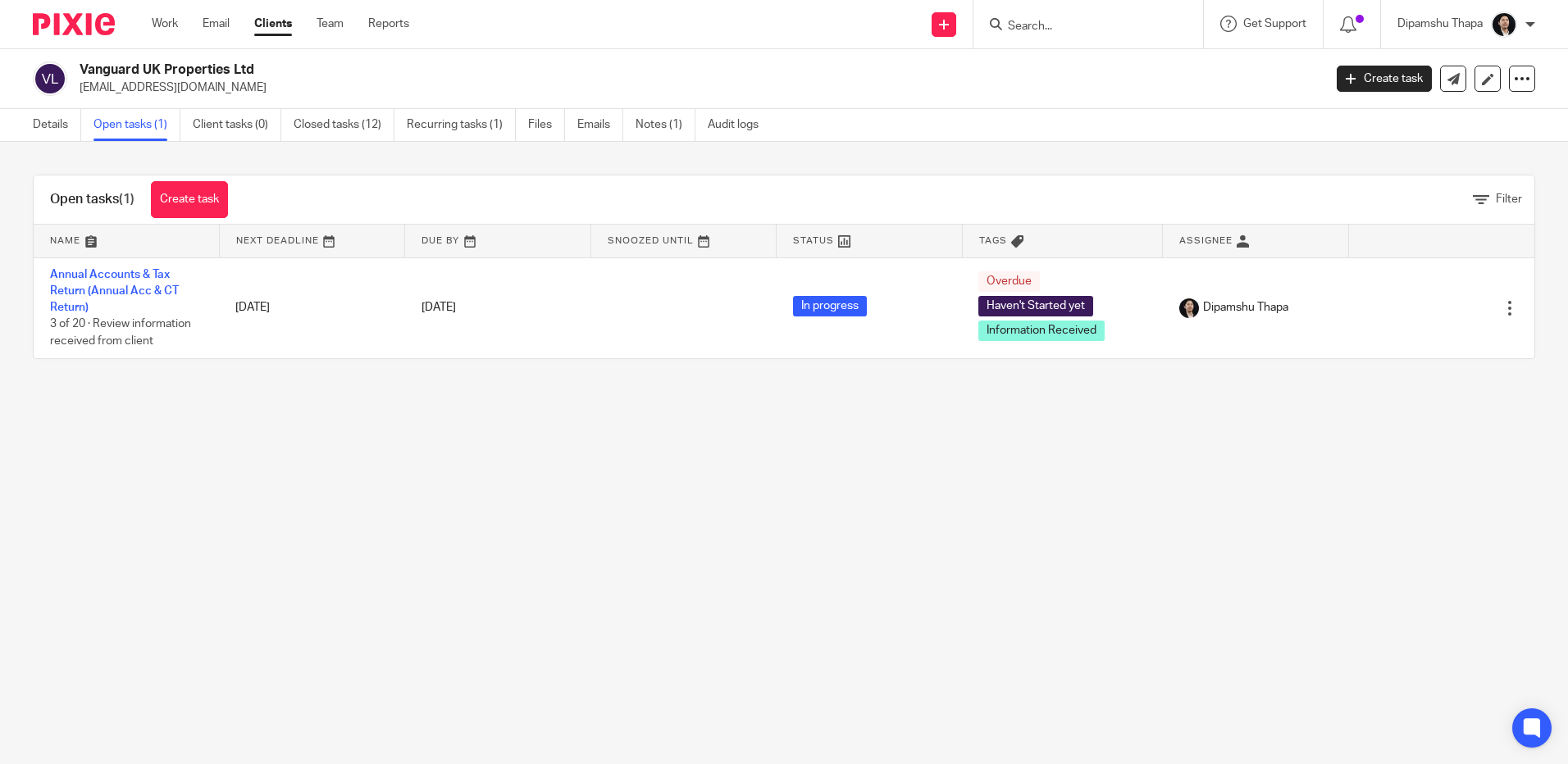
click at [355, 132] on link "Closed tasks (12)" at bounding box center [344, 125] width 101 height 32
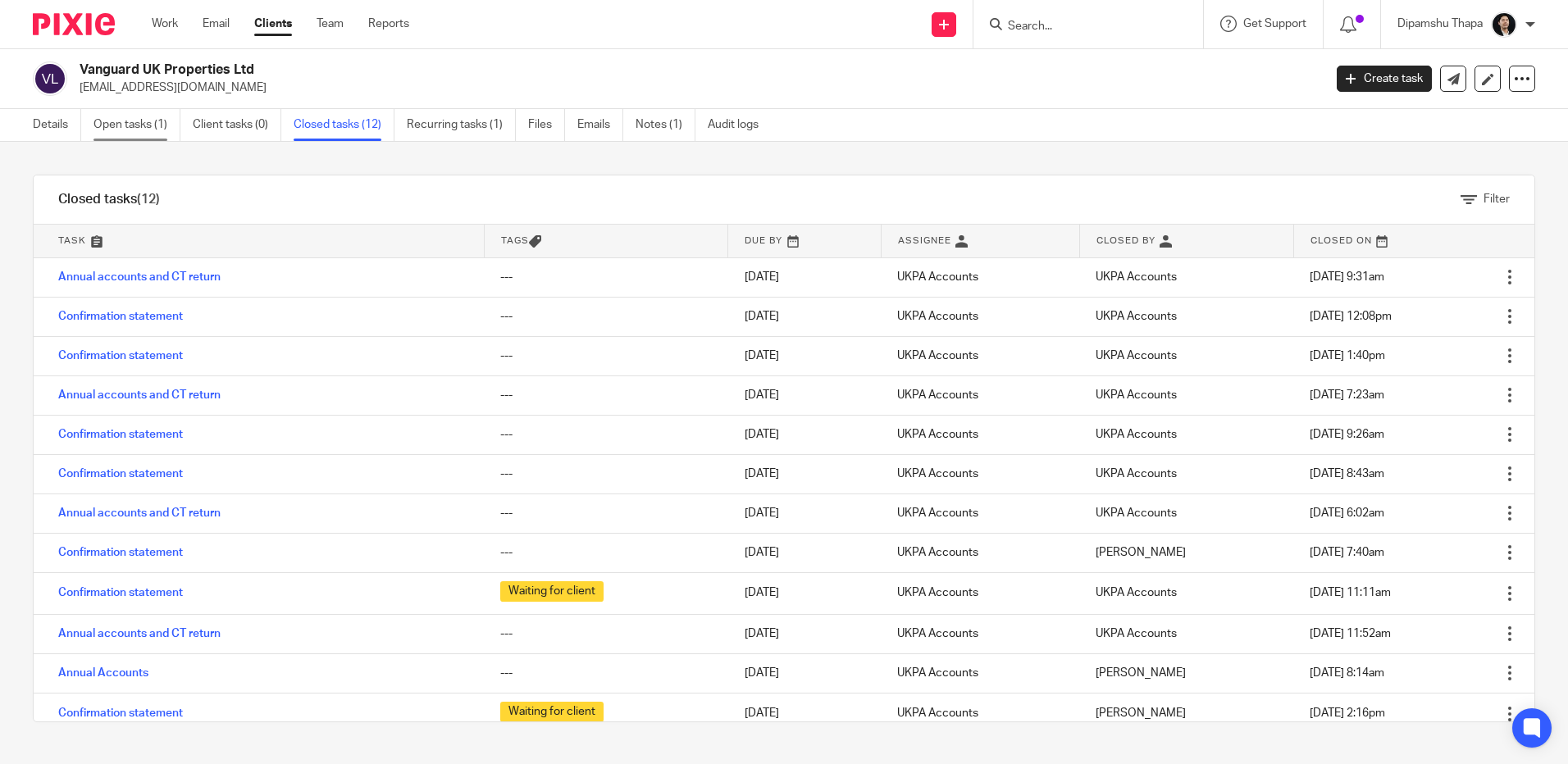
click at [128, 131] on link "Open tasks (1)" at bounding box center [137, 125] width 87 height 32
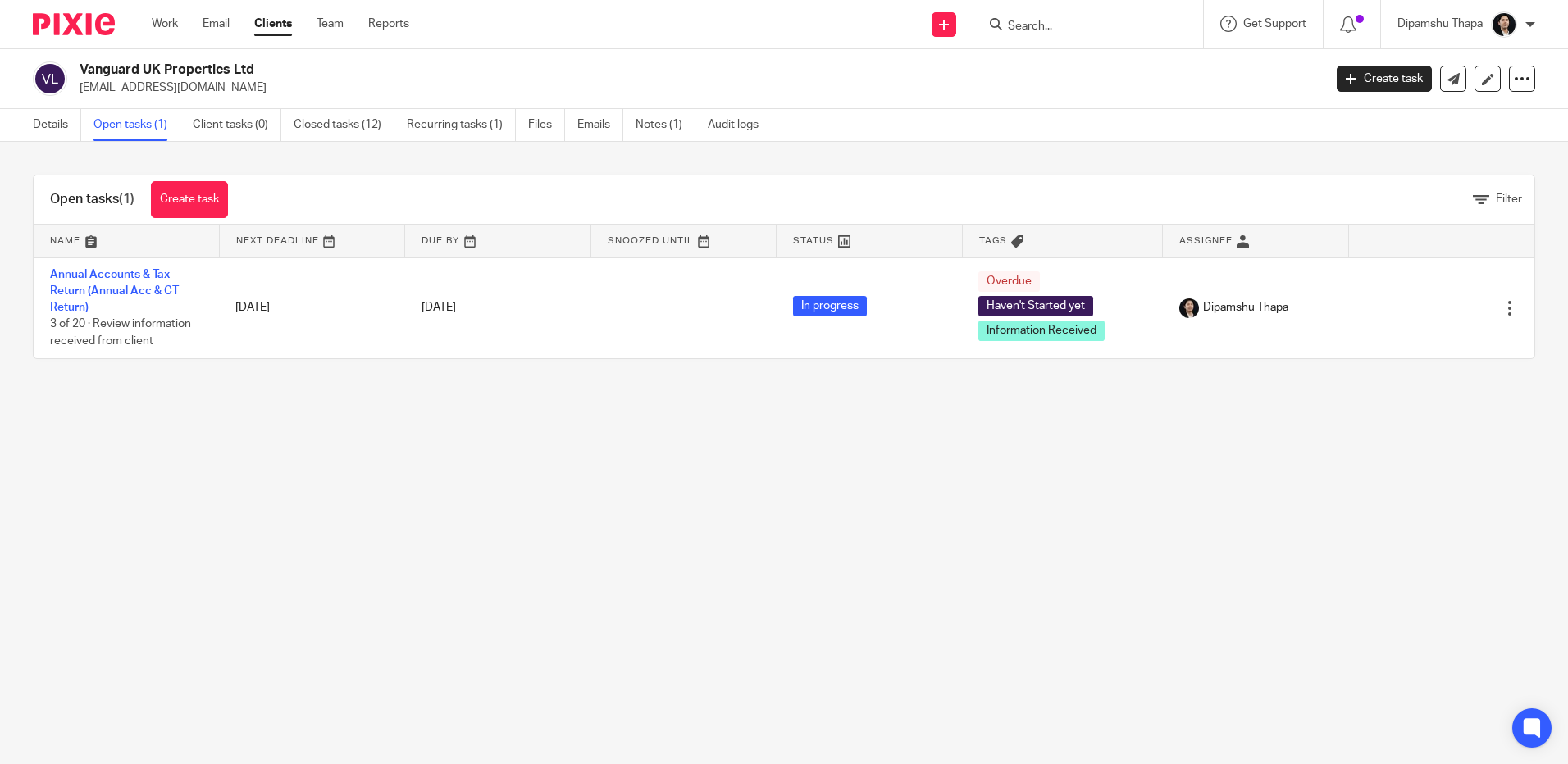
click at [132, 71] on h2 "Vanguard UK Properties Ltd" at bounding box center [572, 70] width 986 height 18
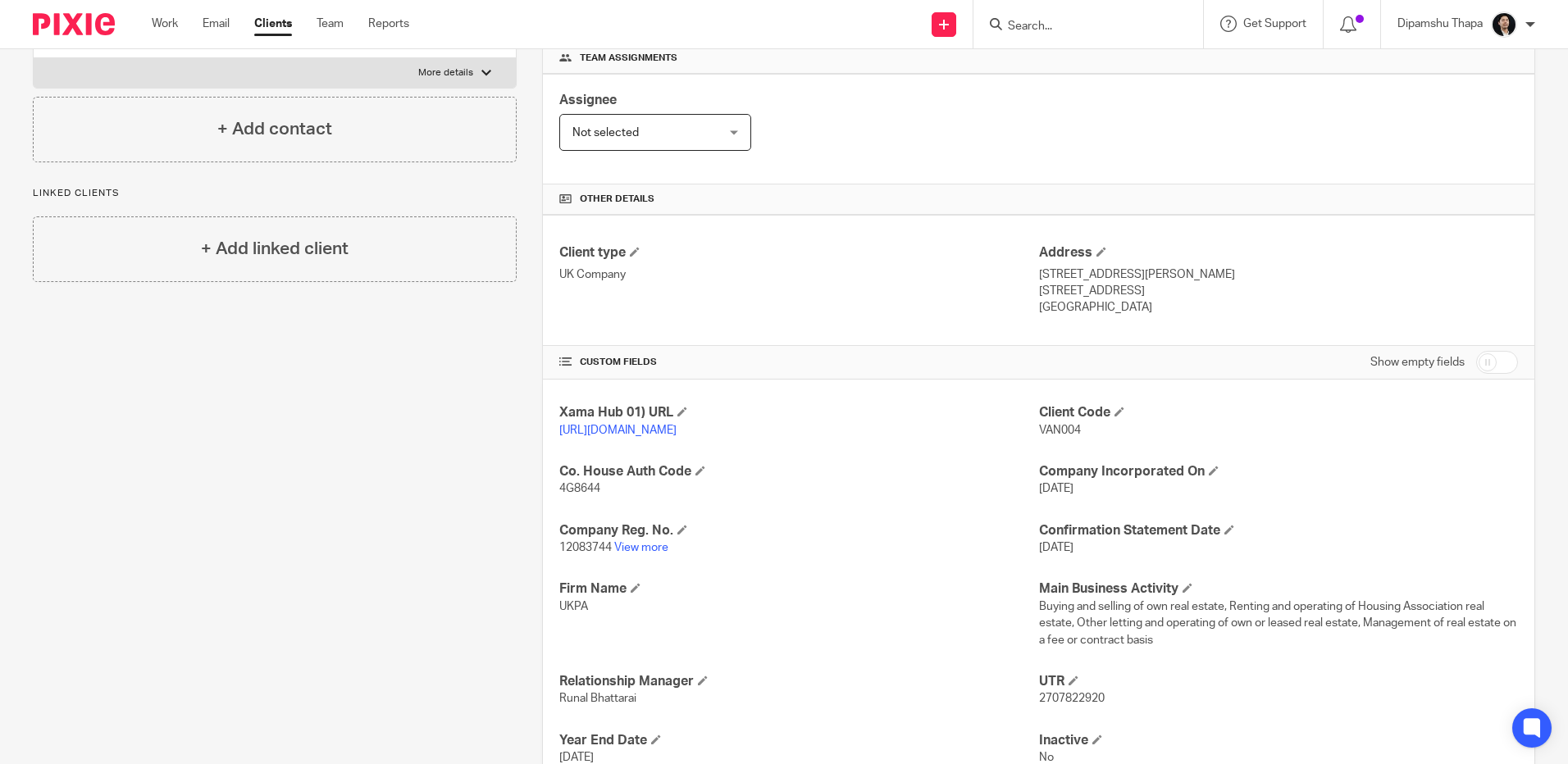
scroll to position [59, 0]
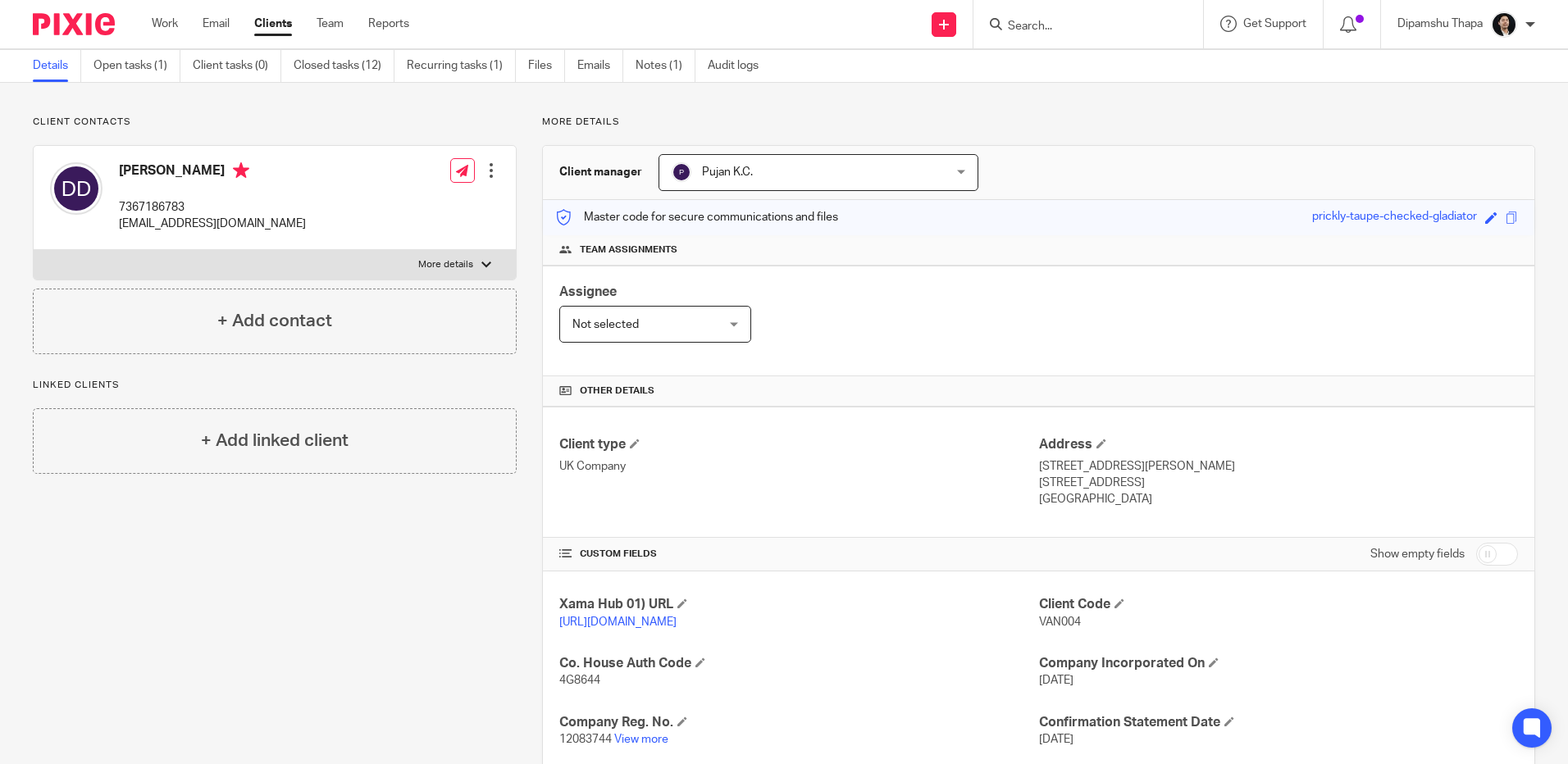
click at [778, 182] on span "Pujan K.C." at bounding box center [794, 172] width 245 height 34
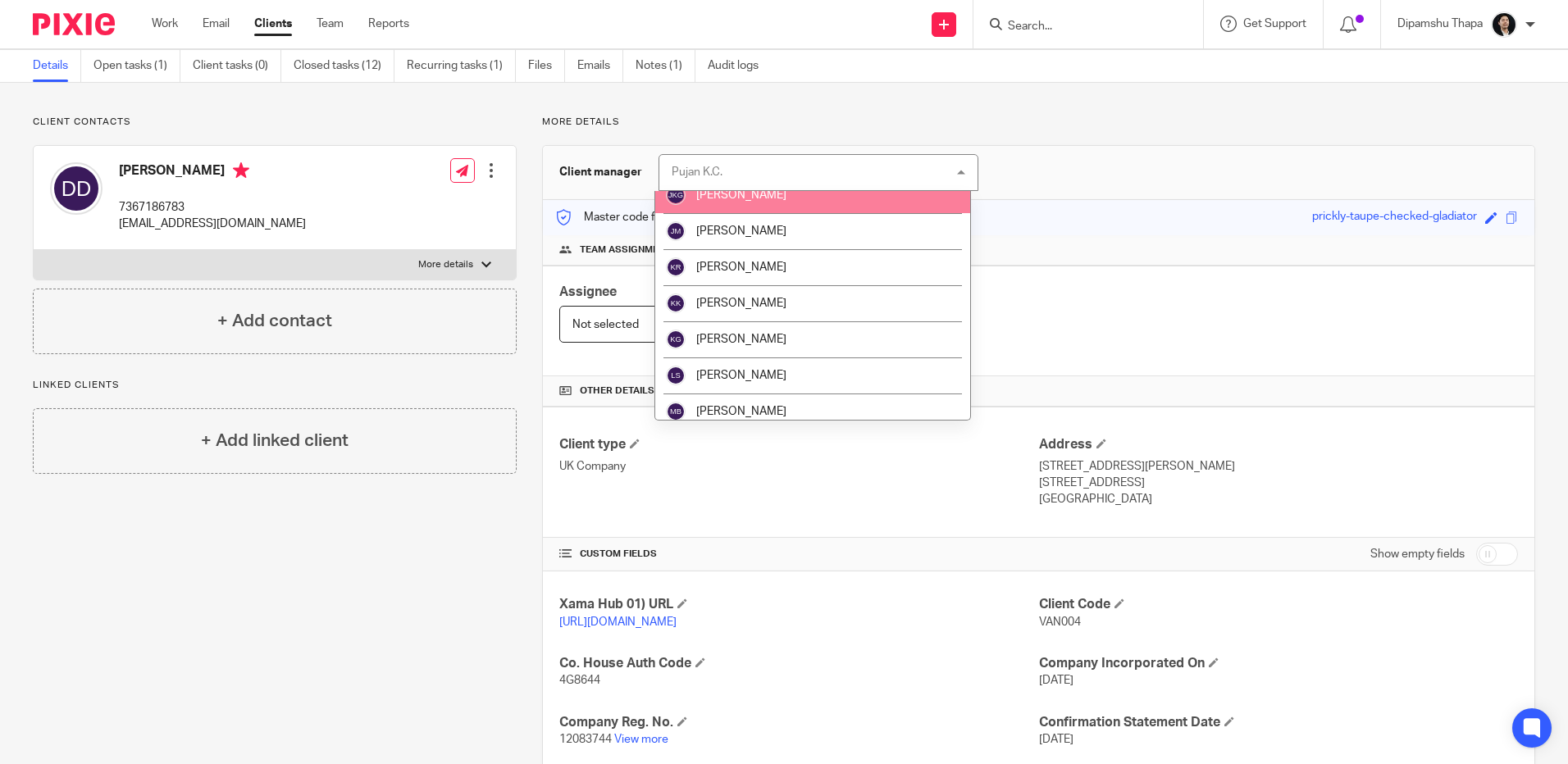
scroll to position [1394, 0]
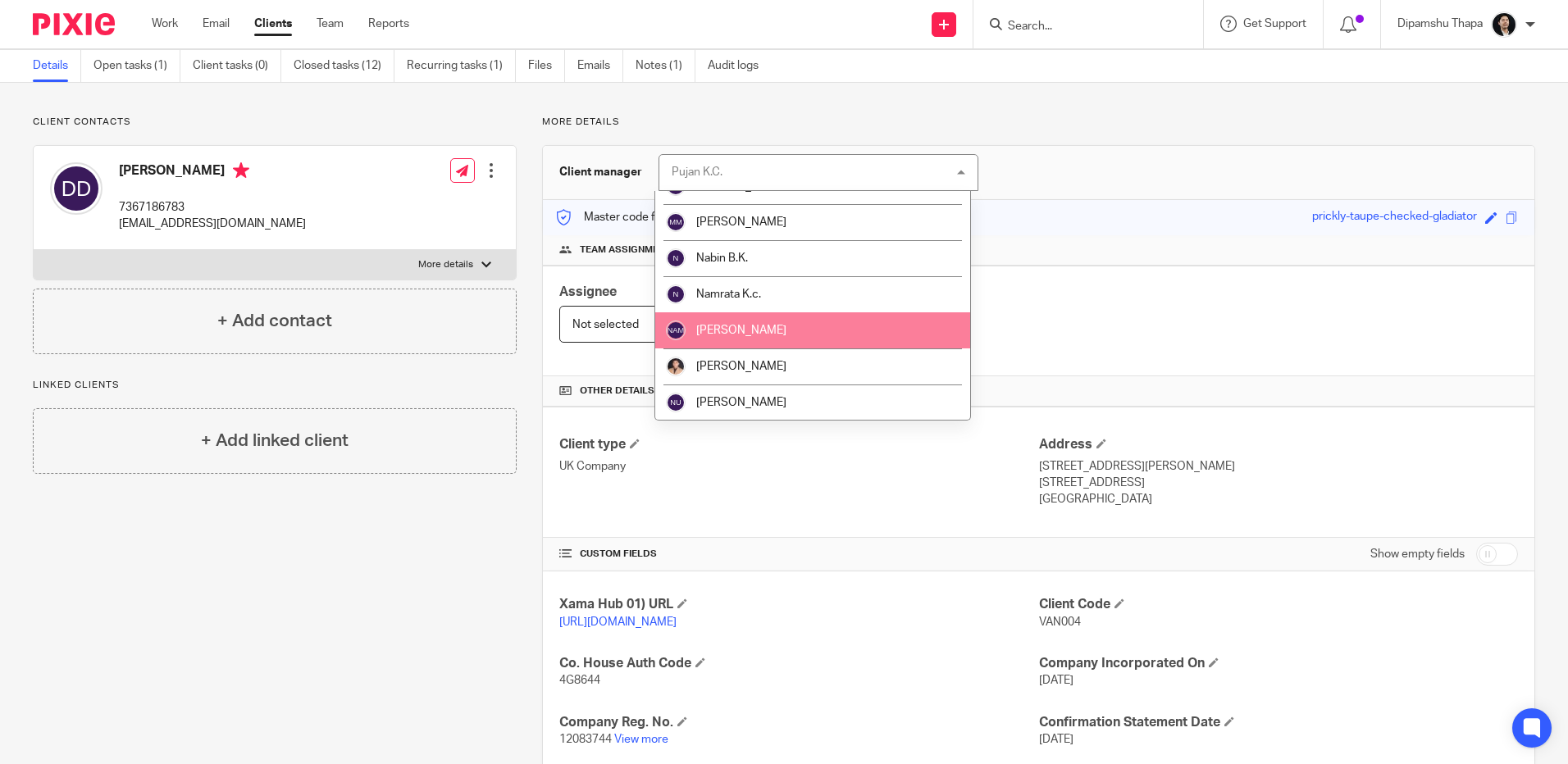
click at [1447, 264] on div "Team assignments" at bounding box center [1038, 250] width 991 height 31
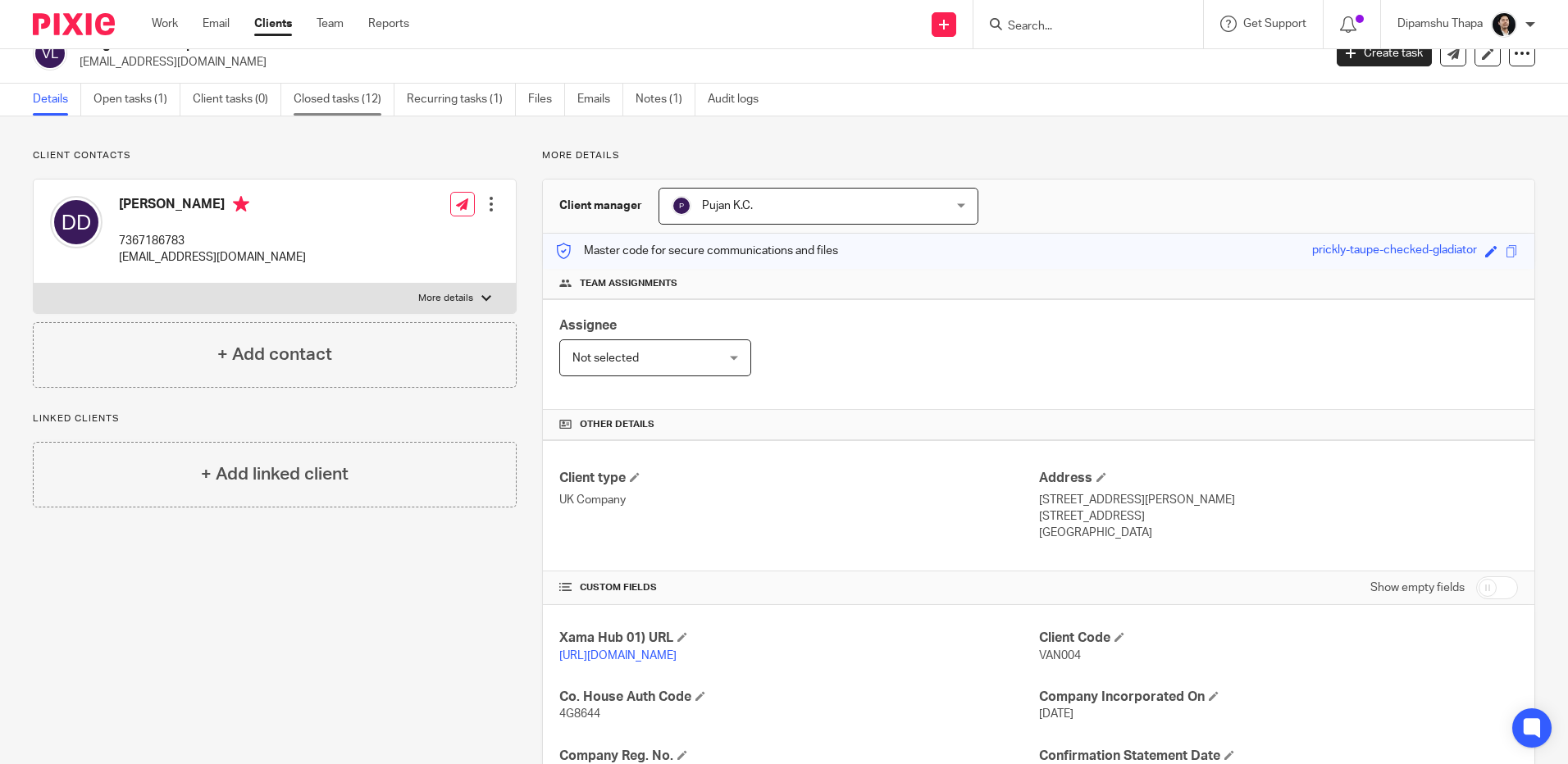
scroll to position [0, 0]
